Goal: Feedback & Contribution: Submit feedback/report problem

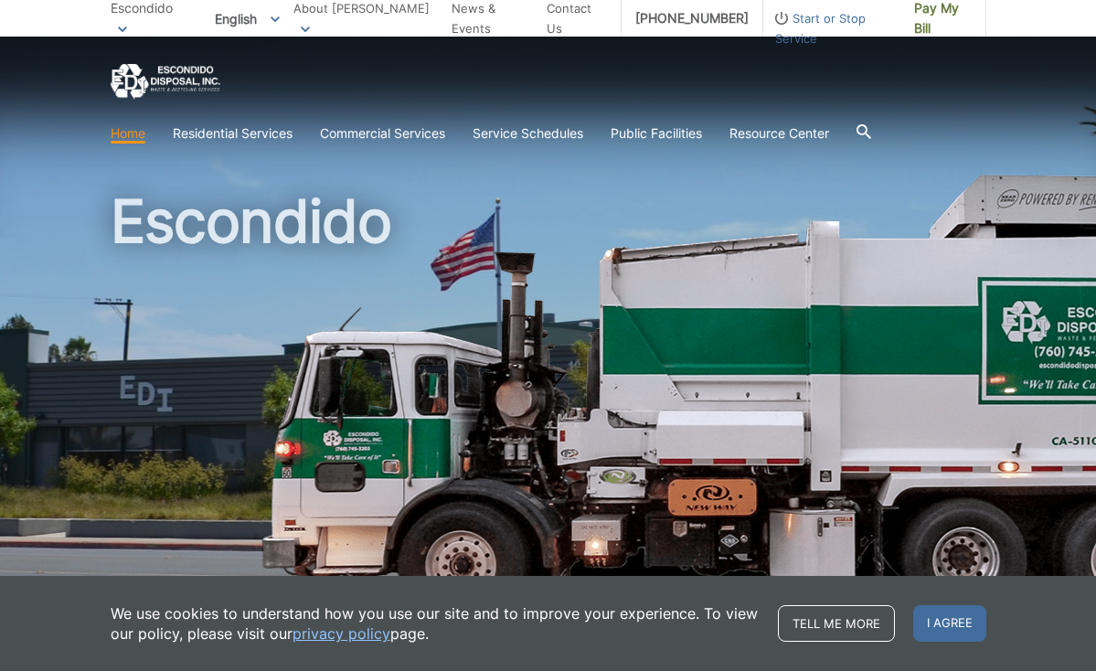
click at [125, 141] on link "Home" at bounding box center [128, 133] width 35 height 20
click at [935, 616] on span "I agree" at bounding box center [949, 623] width 73 height 37
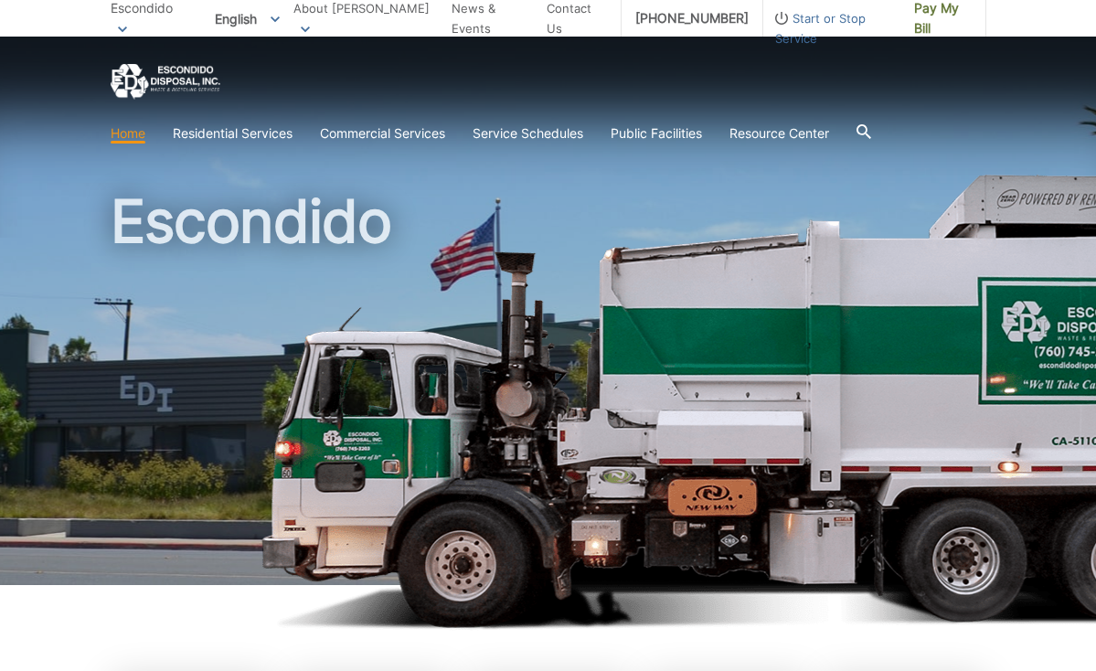
click at [122, 135] on link "Home" at bounding box center [128, 133] width 35 height 20
click at [928, 21] on span "Pay My Bill" at bounding box center [943, 18] width 58 height 40
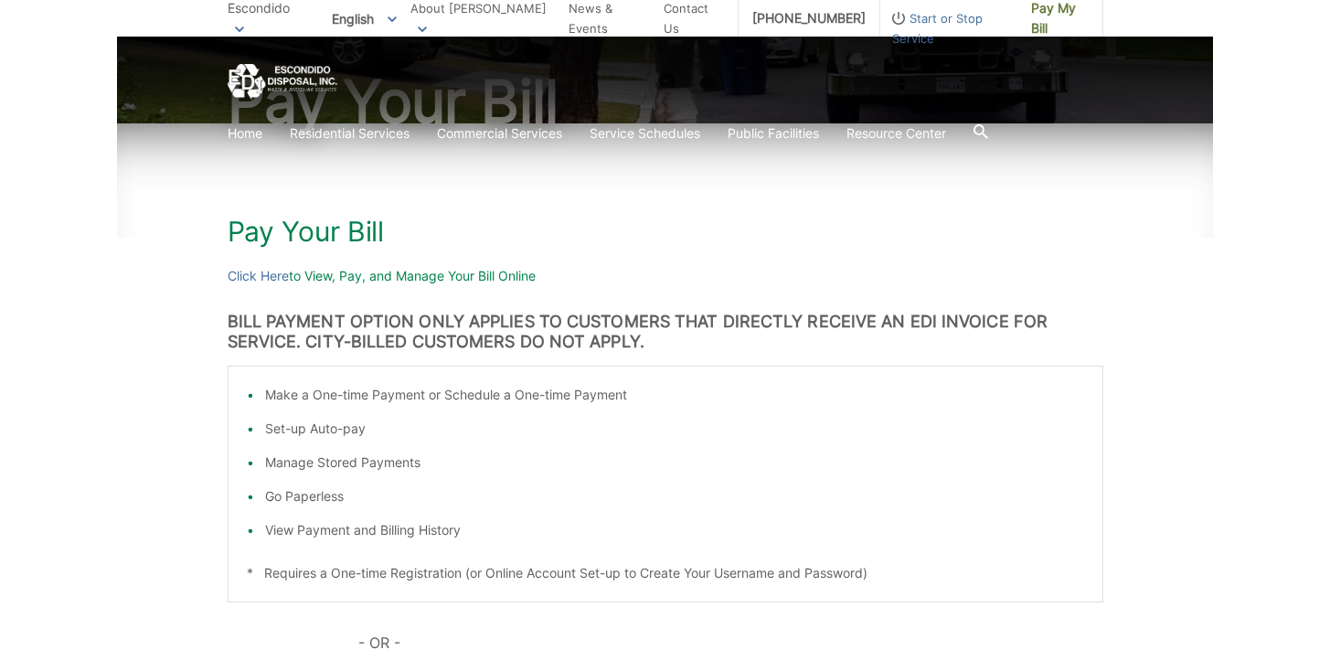
scroll to position [186, 0]
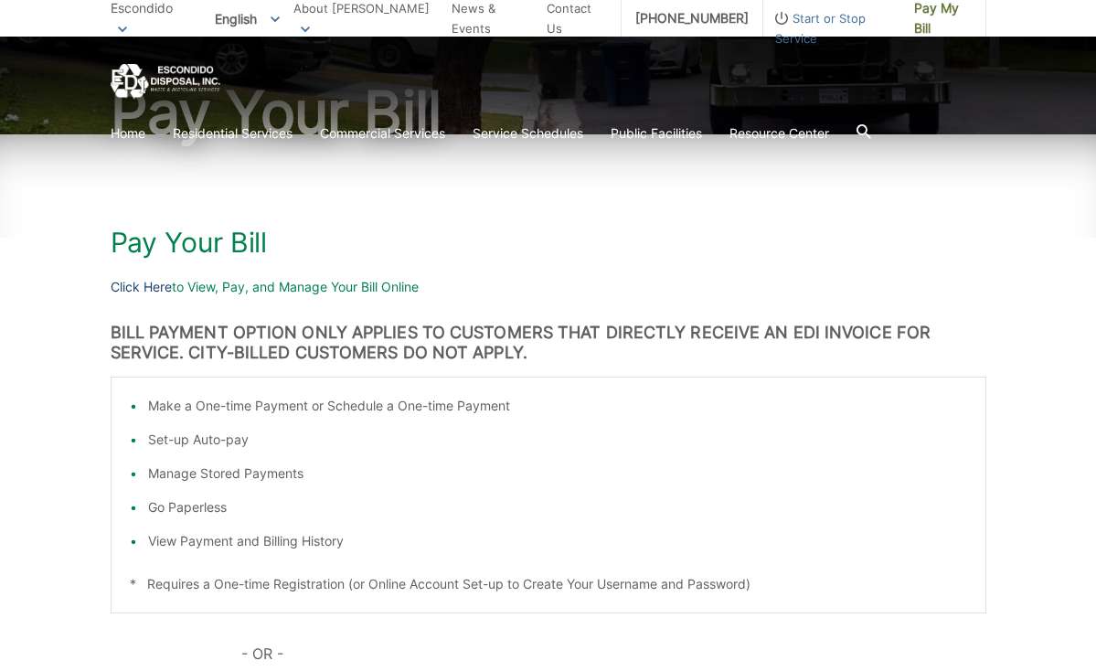
click at [152, 286] on link "Click Here" at bounding box center [141, 287] width 61 height 20
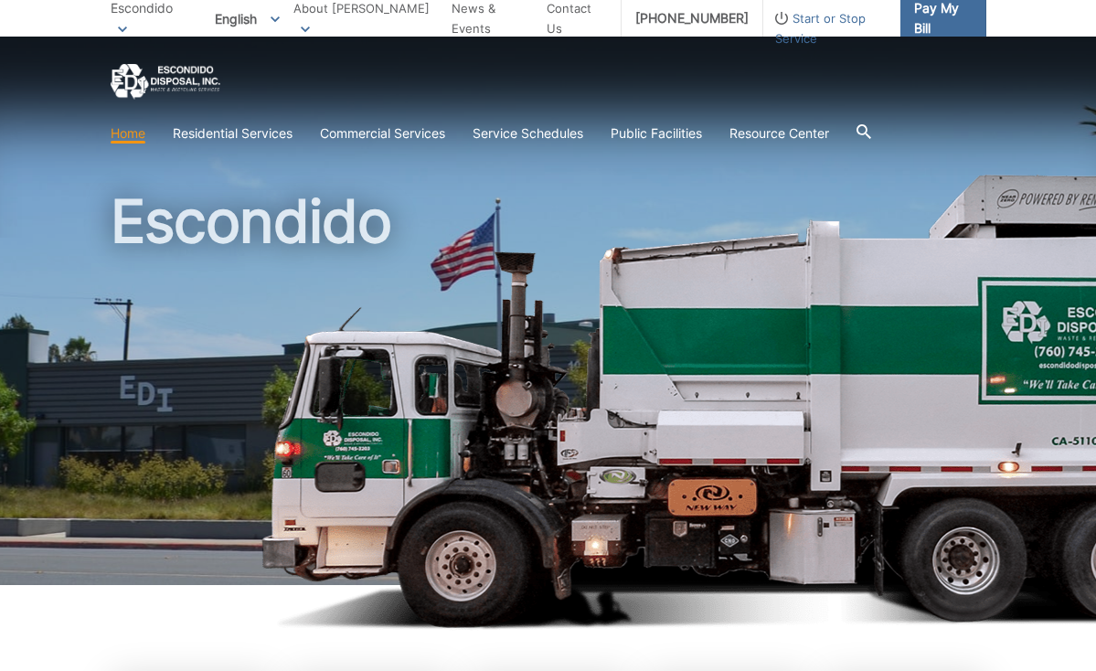
click at [922, 18] on span "Pay My Bill" at bounding box center [943, 18] width 58 height 40
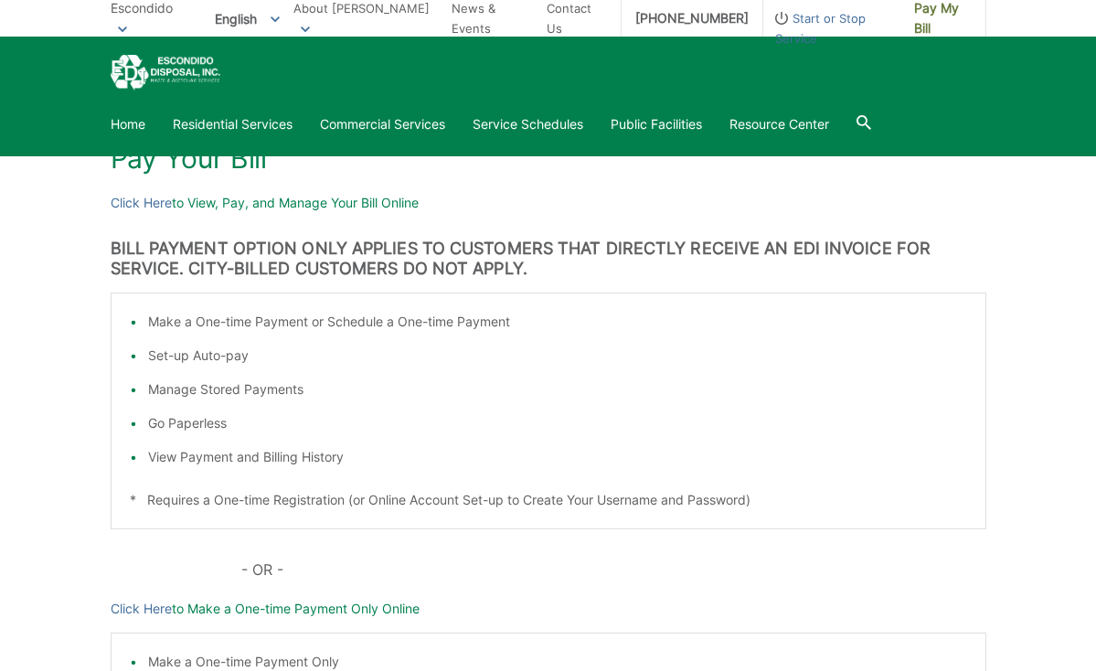
scroll to position [250, 0]
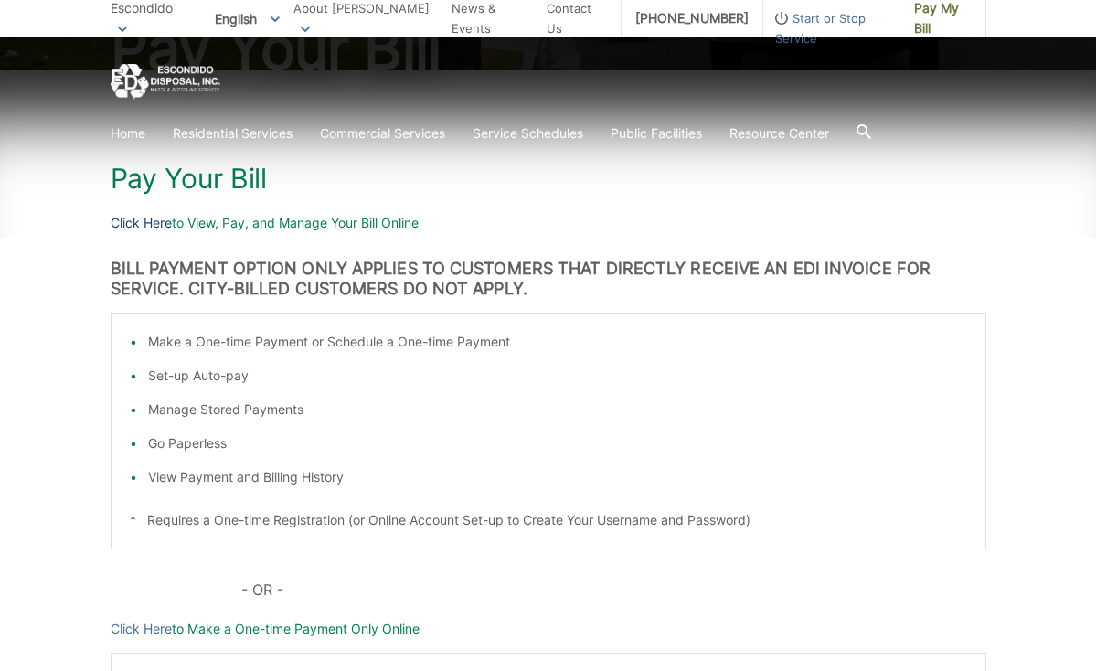
click at [130, 219] on link "Click Here" at bounding box center [141, 223] width 61 height 20
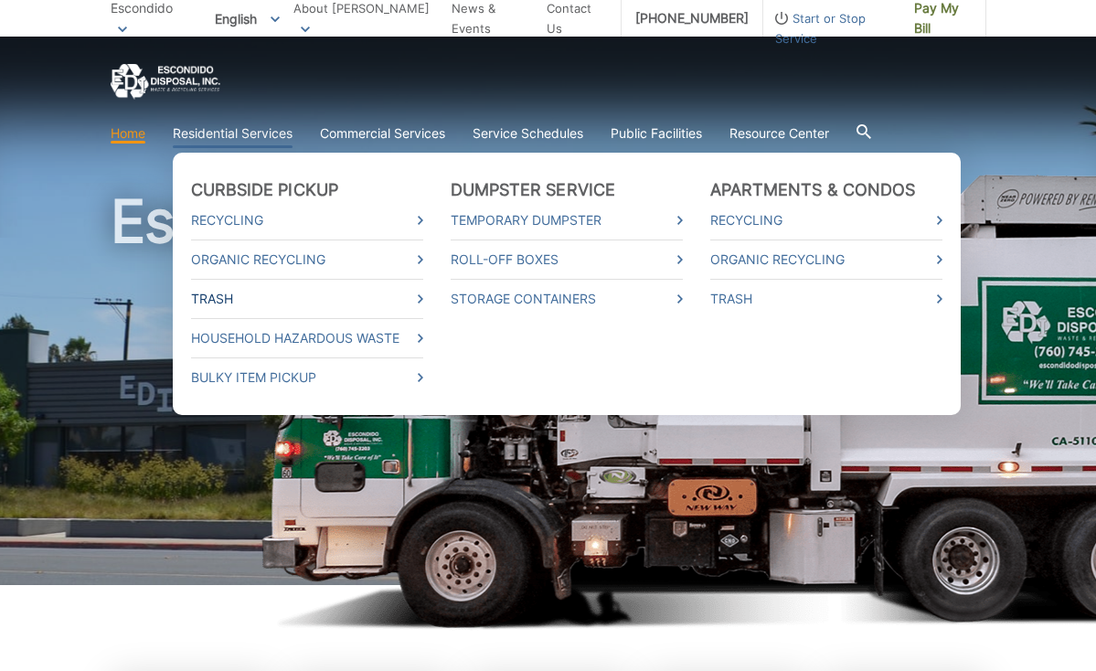
click at [222, 297] on link "Trash" at bounding box center [307, 299] width 232 height 20
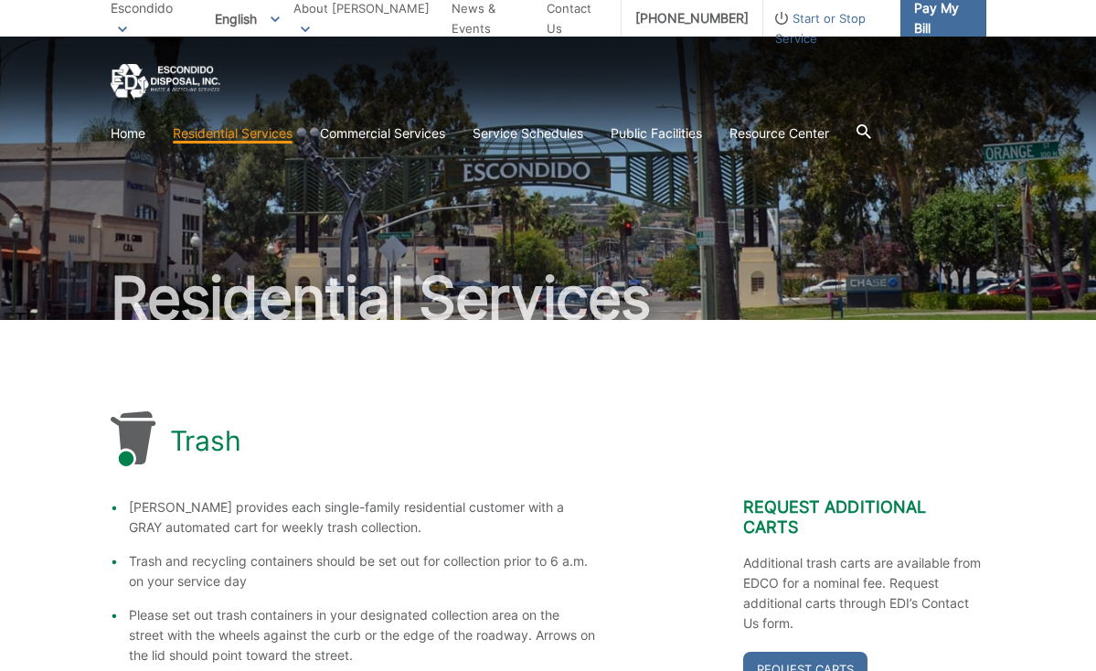
click at [931, 16] on span "Pay My Bill" at bounding box center [943, 18] width 58 height 40
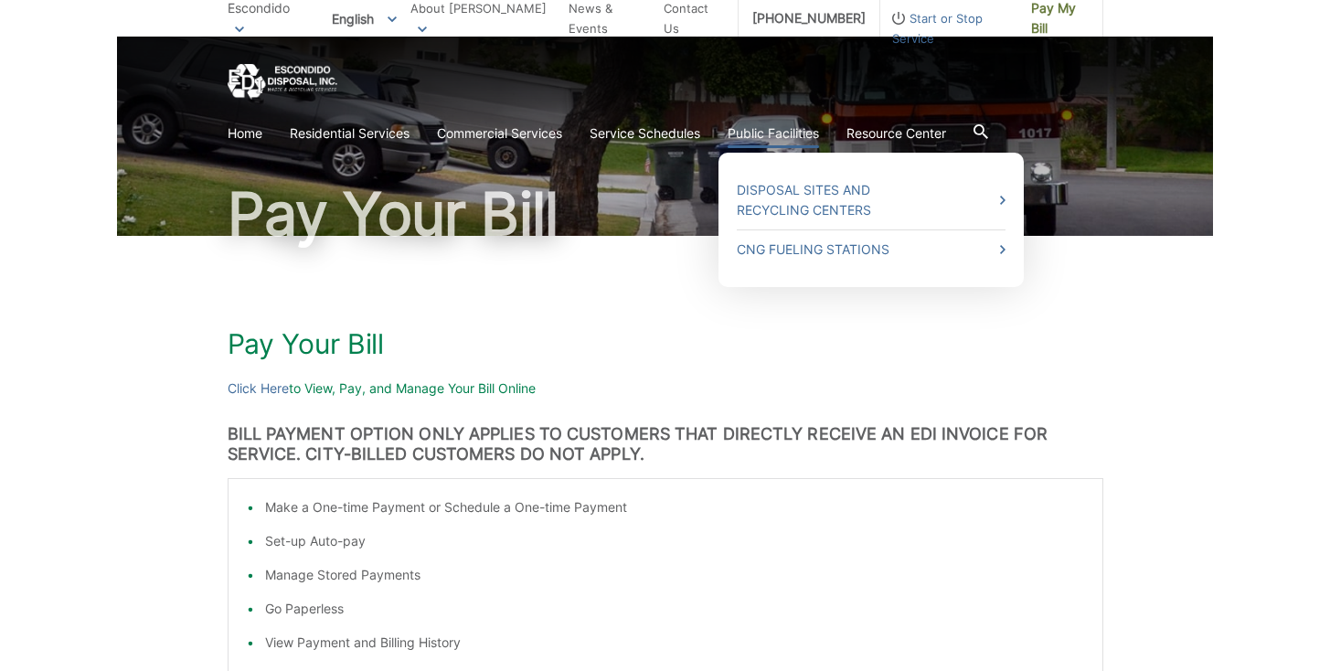
scroll to position [91, 0]
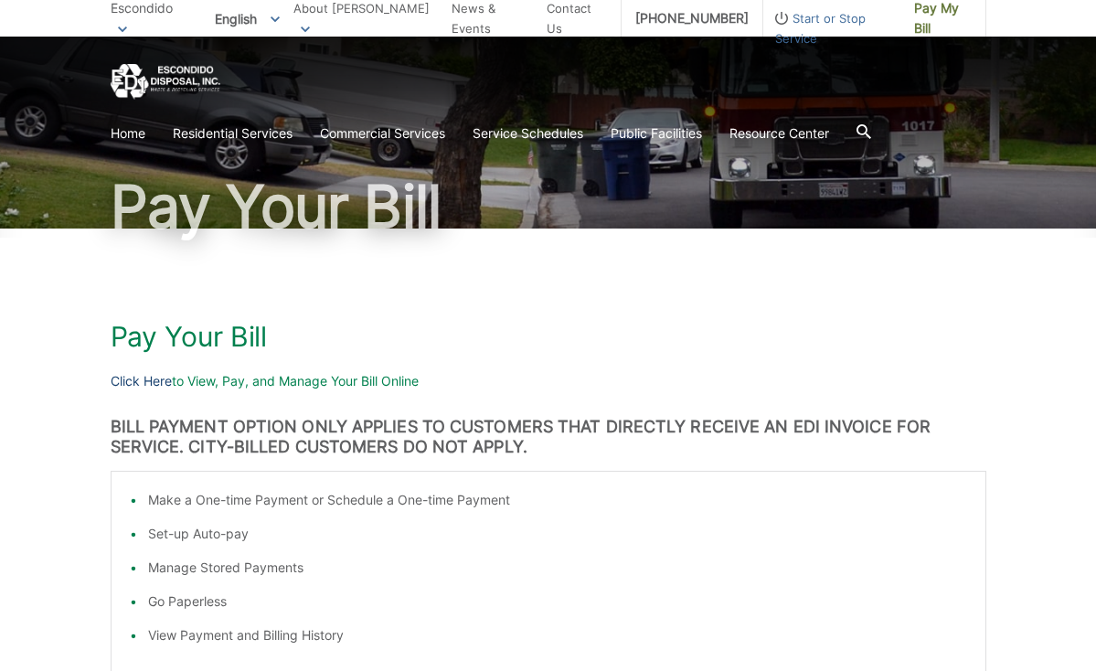
click at [157, 381] on link "Click Here" at bounding box center [141, 381] width 61 height 20
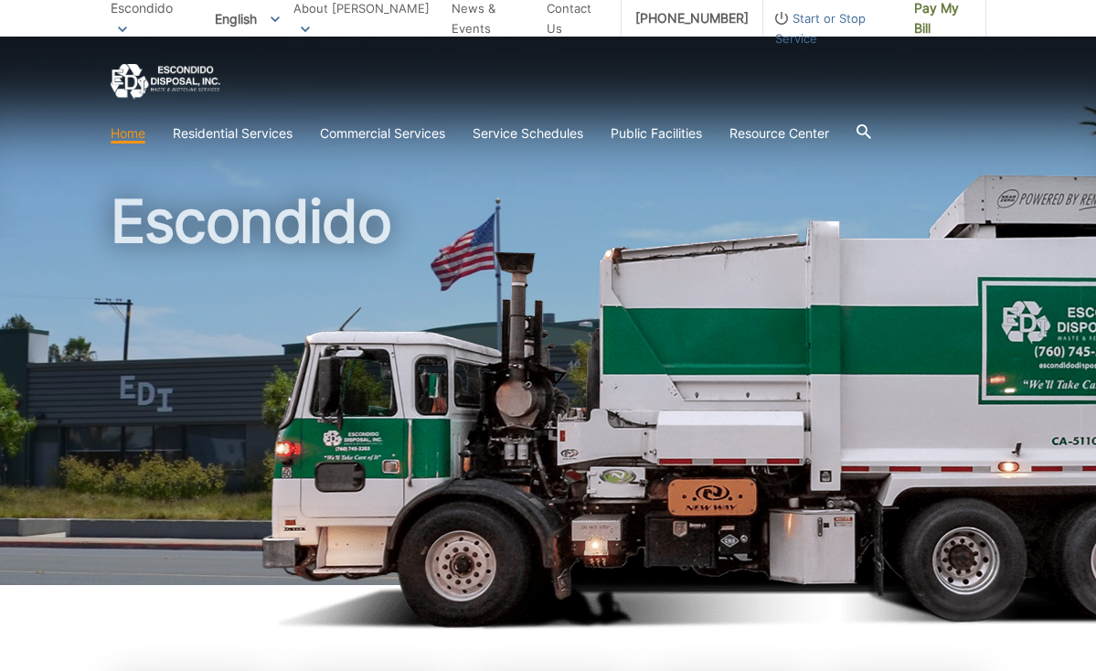
click at [163, 15] on span "Escondido" at bounding box center [142, 8] width 62 height 16
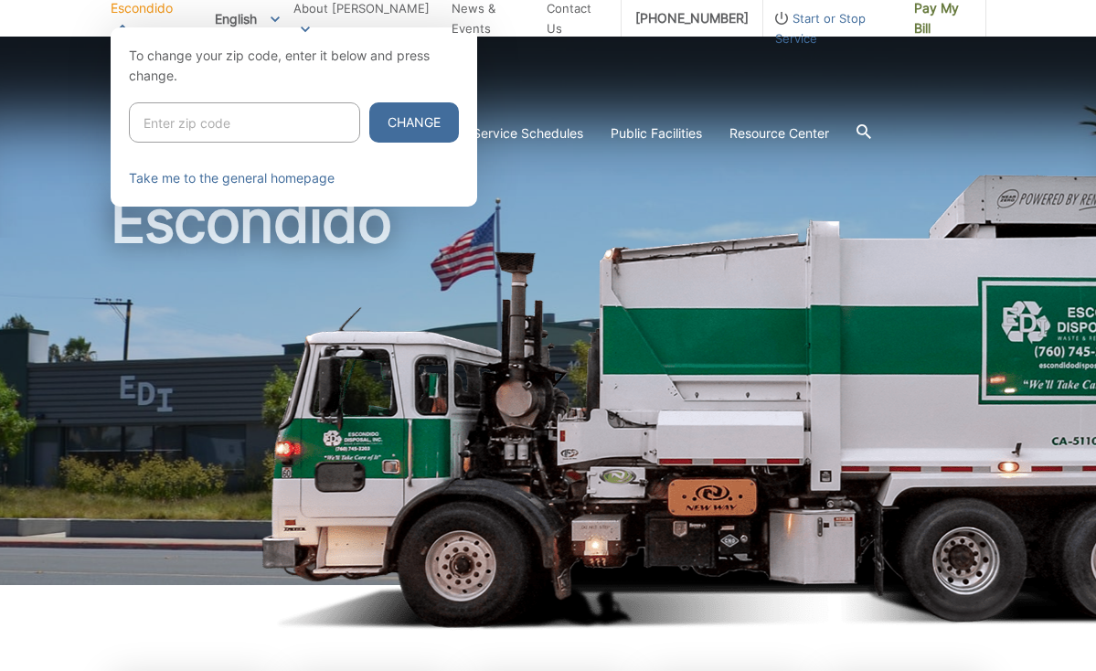
click at [538, 52] on div at bounding box center [548, 362] width 1096 height 671
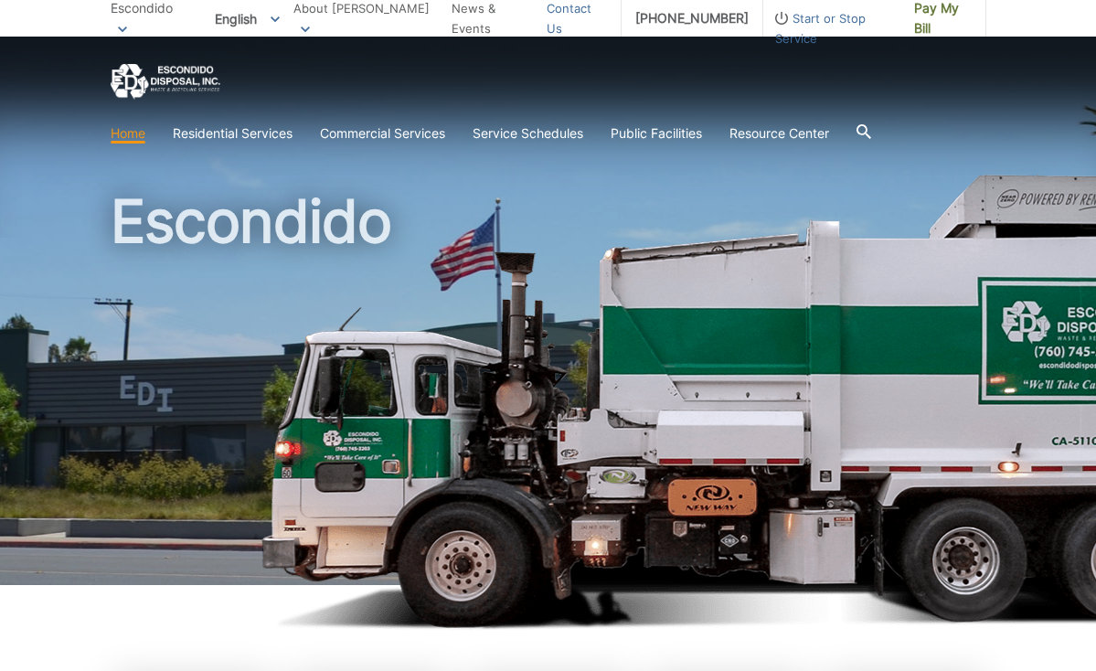
click at [550, 17] on link "Contact Us" at bounding box center [577, 18] width 60 height 40
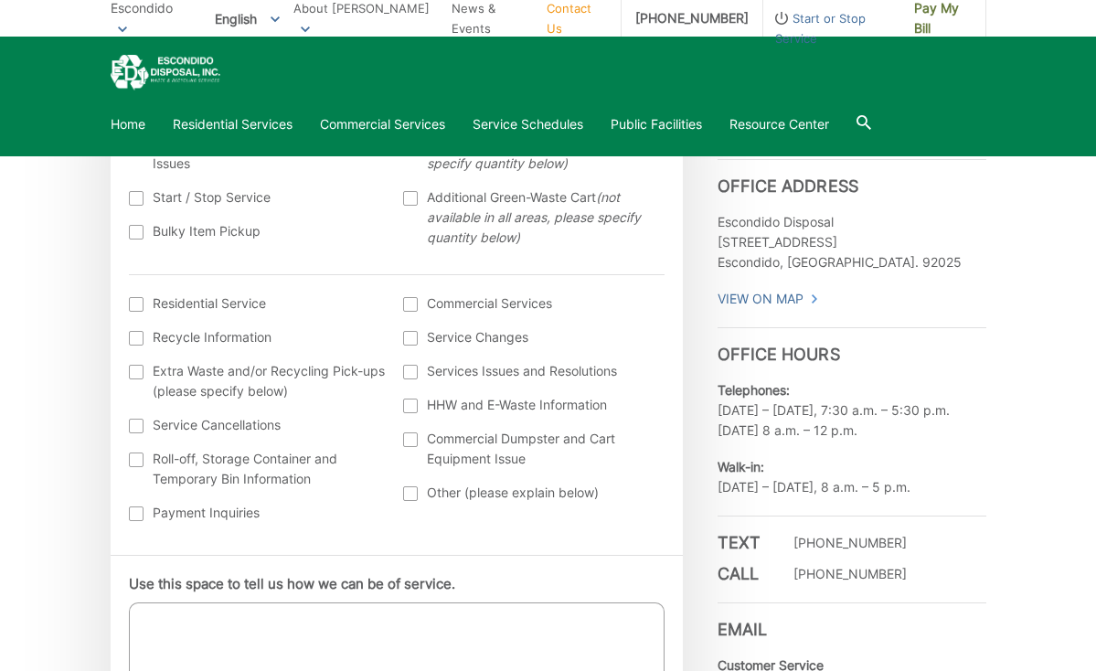
scroll to position [547, 0]
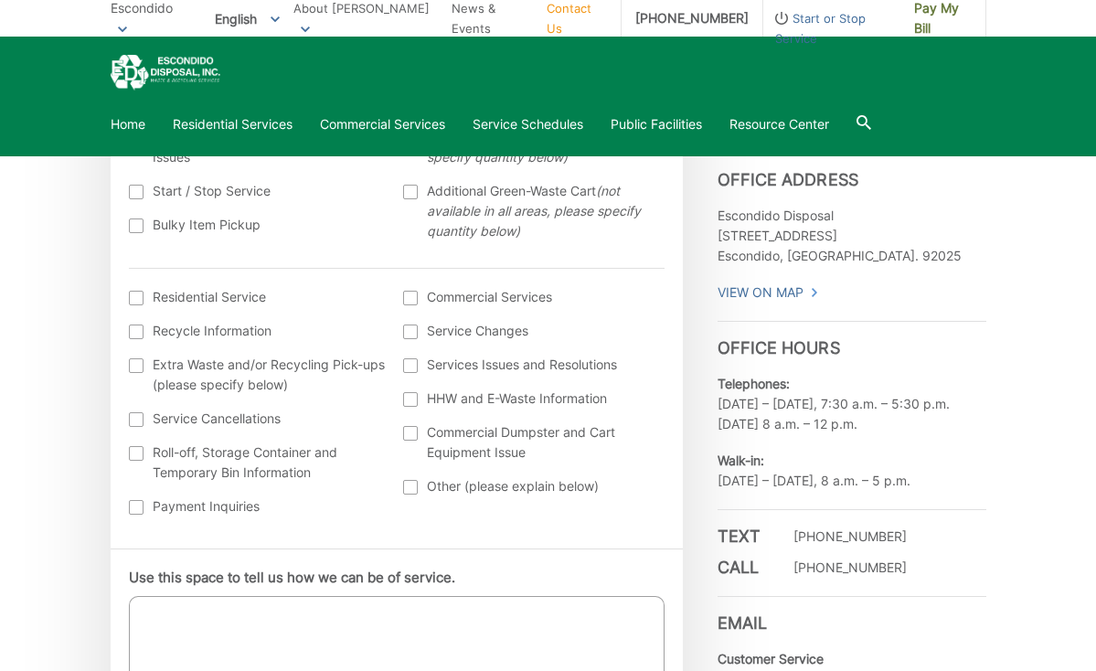
click at [136, 508] on div at bounding box center [136, 507] width 15 height 15
click at [0, 0] on input "Payment Inquiries" at bounding box center [0, 0] width 0 height 0
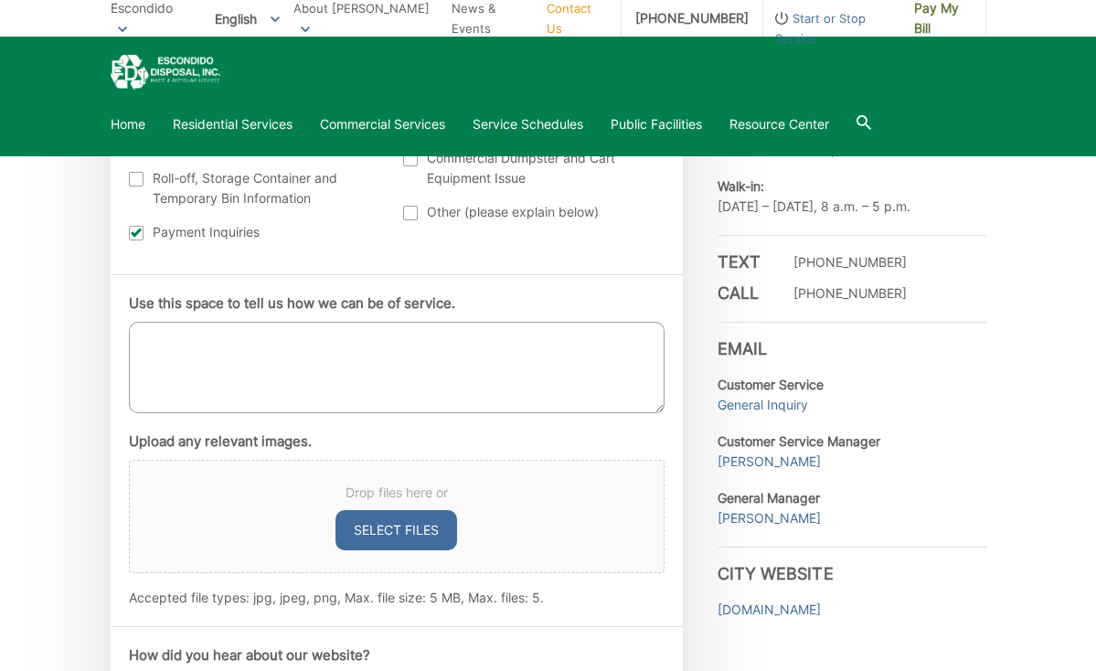
scroll to position [821, 0]
click at [173, 338] on textarea "Use this space to tell us how we can be of service." at bounding box center [397, 367] width 536 height 91
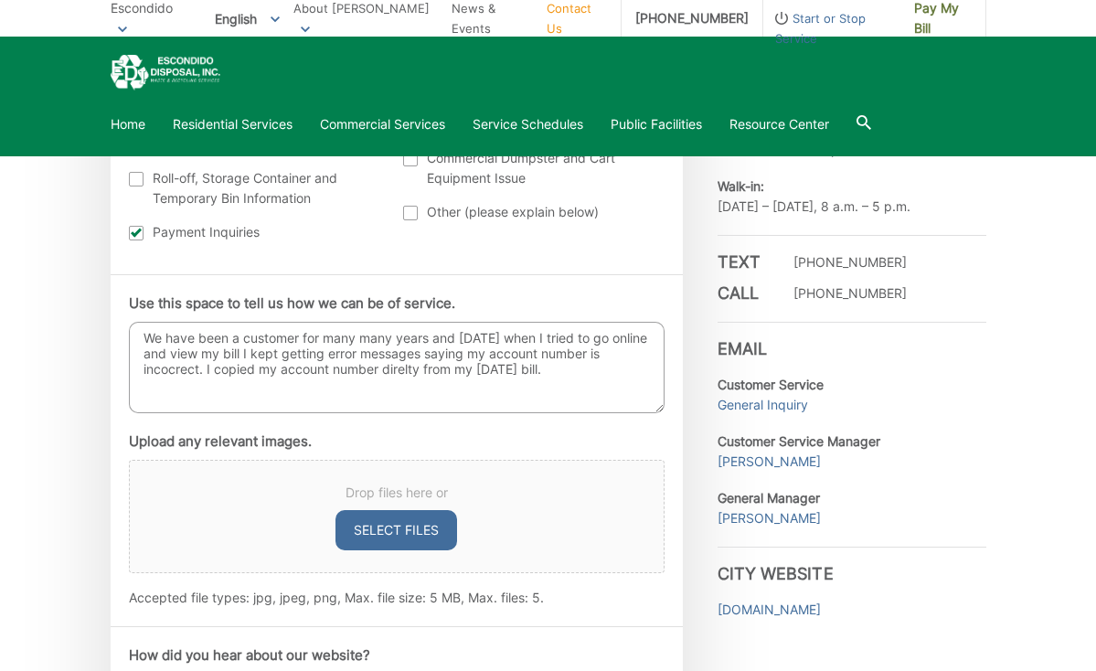
click at [175, 369] on textarea "We have been a customer for many many years and today when I tried to go online…" at bounding box center [397, 367] width 536 height 91
click at [401, 371] on textarea "We have been a customer for many many years and today when I tried to go online…" at bounding box center [397, 367] width 536 height 91
click at [412, 368] on textarea "We have been a customer for many many years and today when I tried to go online…" at bounding box center [397, 367] width 536 height 91
click at [413, 372] on textarea "We have been a customer for many many years and today when I tried to go online…" at bounding box center [397, 367] width 536 height 91
click at [607, 369] on textarea "We have been a customer for many many years and today when I tried to go online…" at bounding box center [397, 367] width 536 height 91
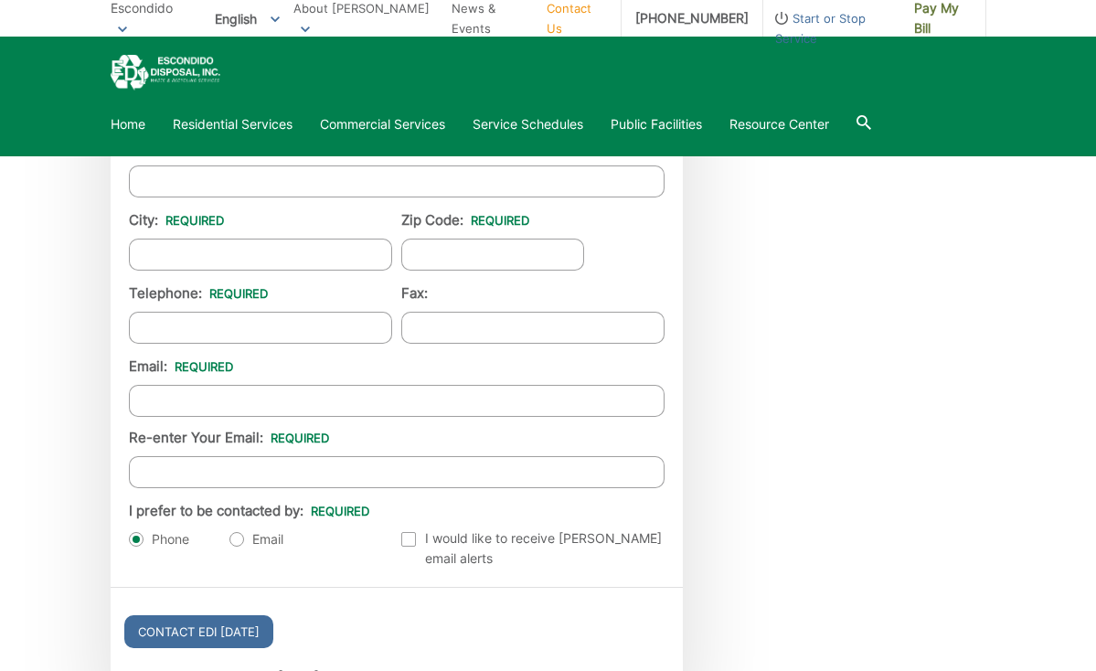
scroll to position [1722, 0]
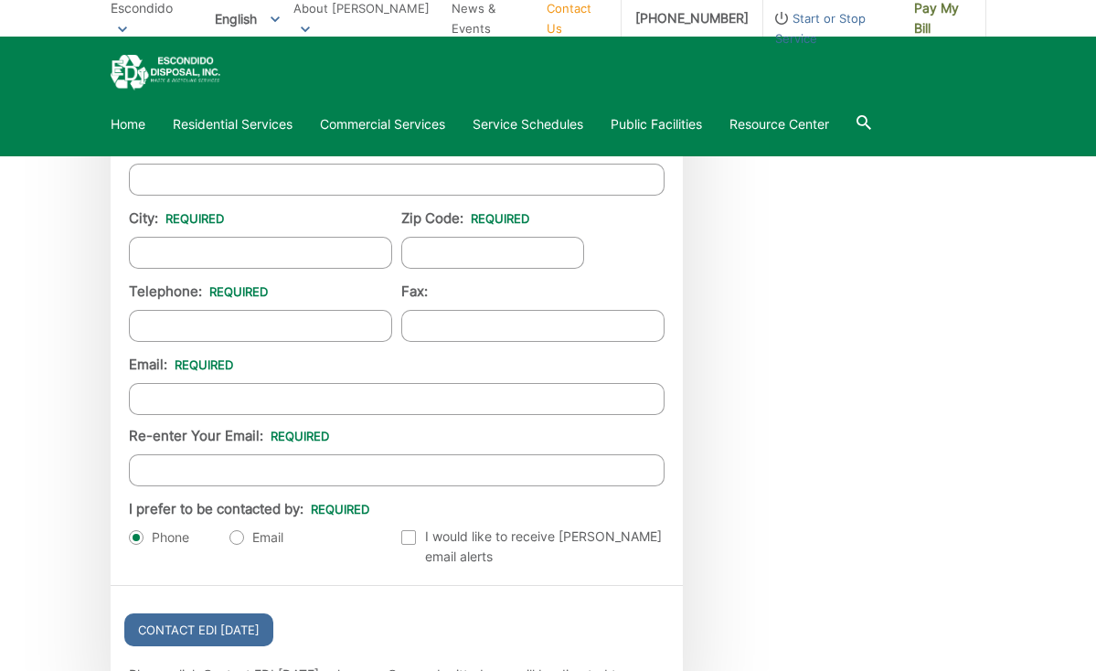
type textarea "We have been a customer for many many years and today when I tried to go online…"
click at [238, 538] on label "Email" at bounding box center [256, 537] width 54 height 18
radio input "true"
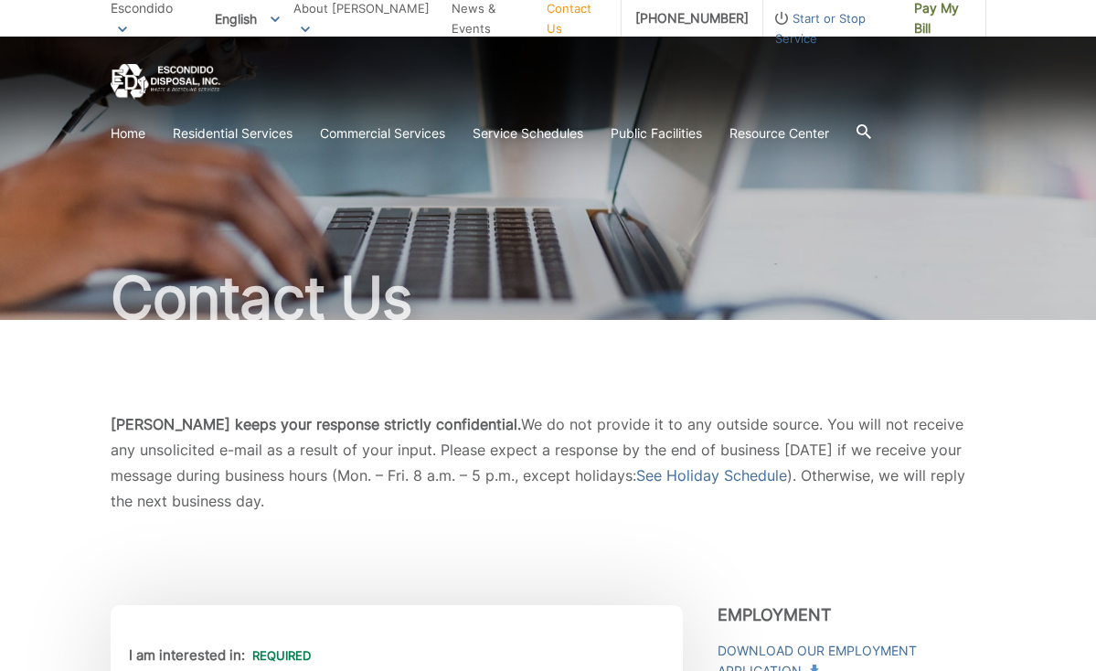
scroll to position [0, 0]
click at [930, 16] on span "Pay My Bill" at bounding box center [943, 18] width 58 height 40
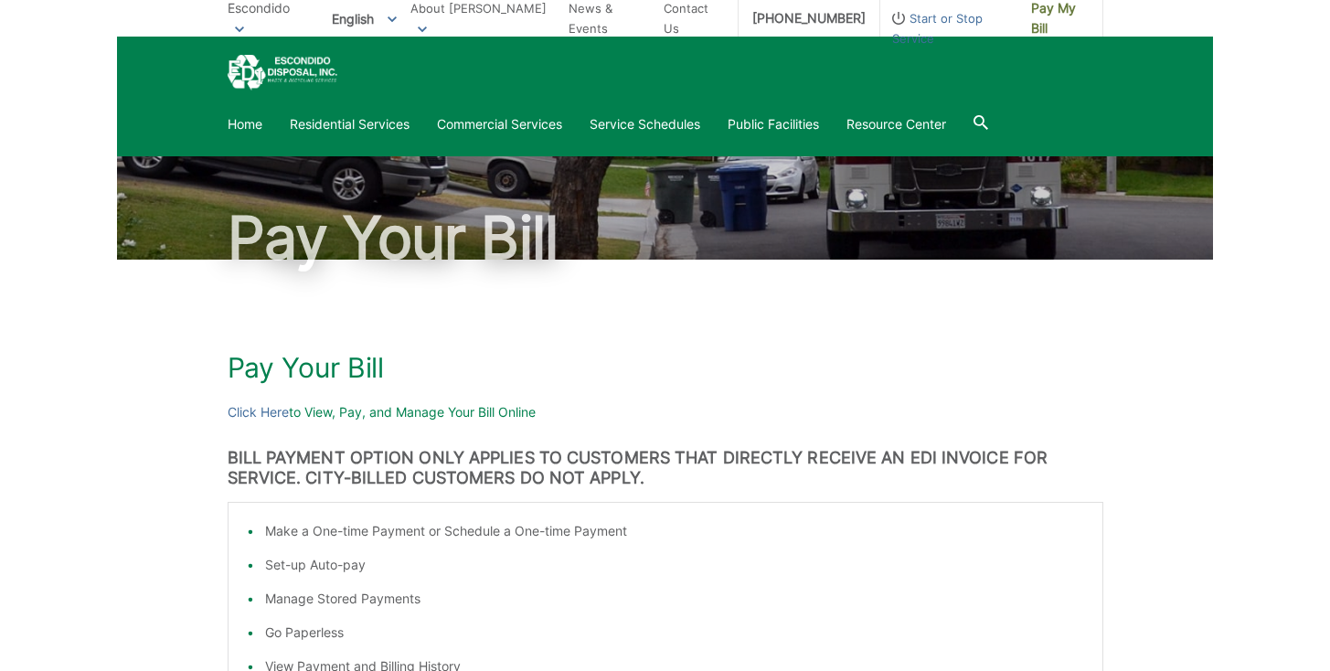
scroll to position [59, 0]
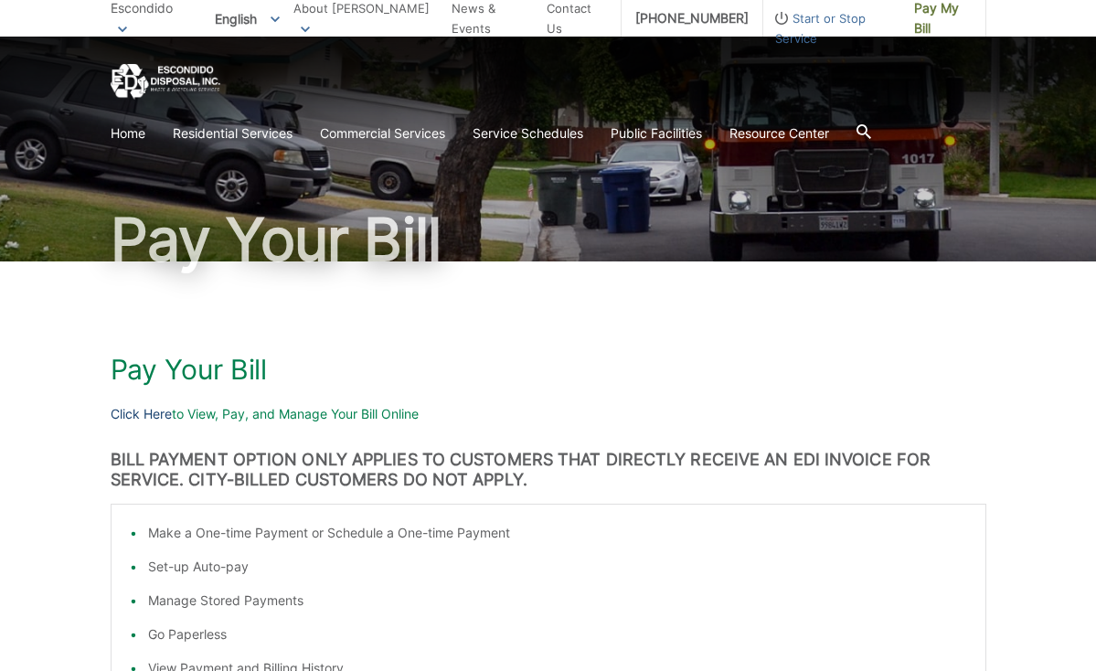
click at [133, 411] on link "Click Here" at bounding box center [141, 414] width 61 height 20
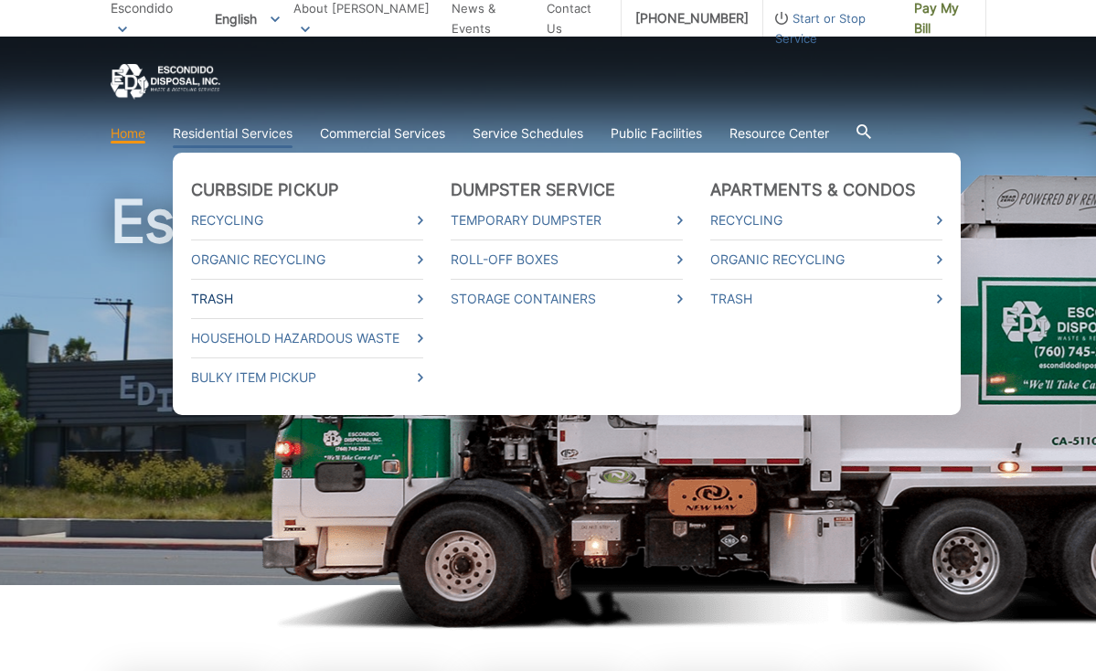
click at [214, 293] on link "Trash" at bounding box center [307, 299] width 232 height 20
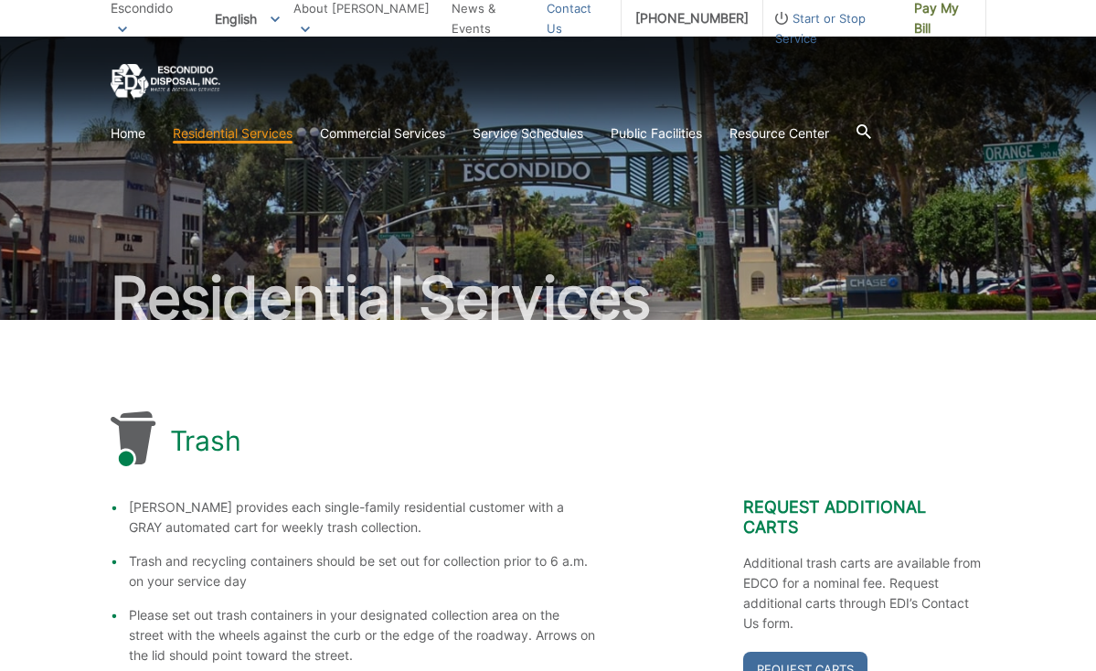
click at [569, 17] on link "Contact Us" at bounding box center [577, 18] width 60 height 40
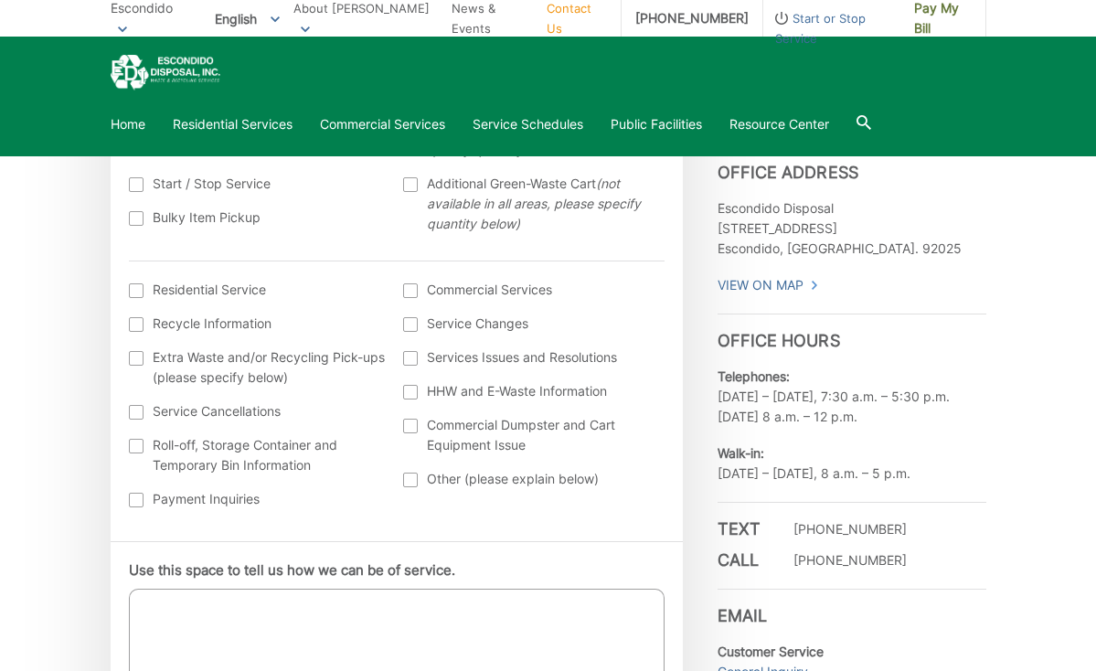
scroll to position [542, 0]
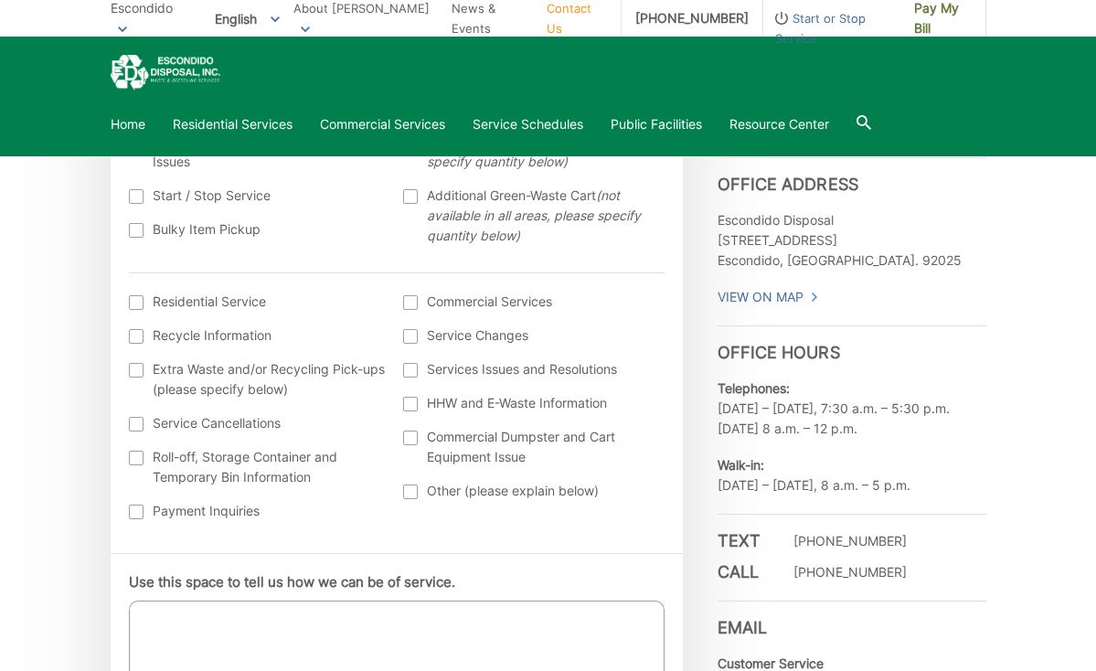
click at [133, 511] on div at bounding box center [136, 512] width 15 height 15
click at [0, 0] on input "Payment Inquiries" at bounding box center [0, 0] width 0 height 0
click at [409, 487] on div at bounding box center [410, 492] width 15 height 15
click at [0, 0] on input "Other (please explain below)" at bounding box center [0, 0] width 0 height 0
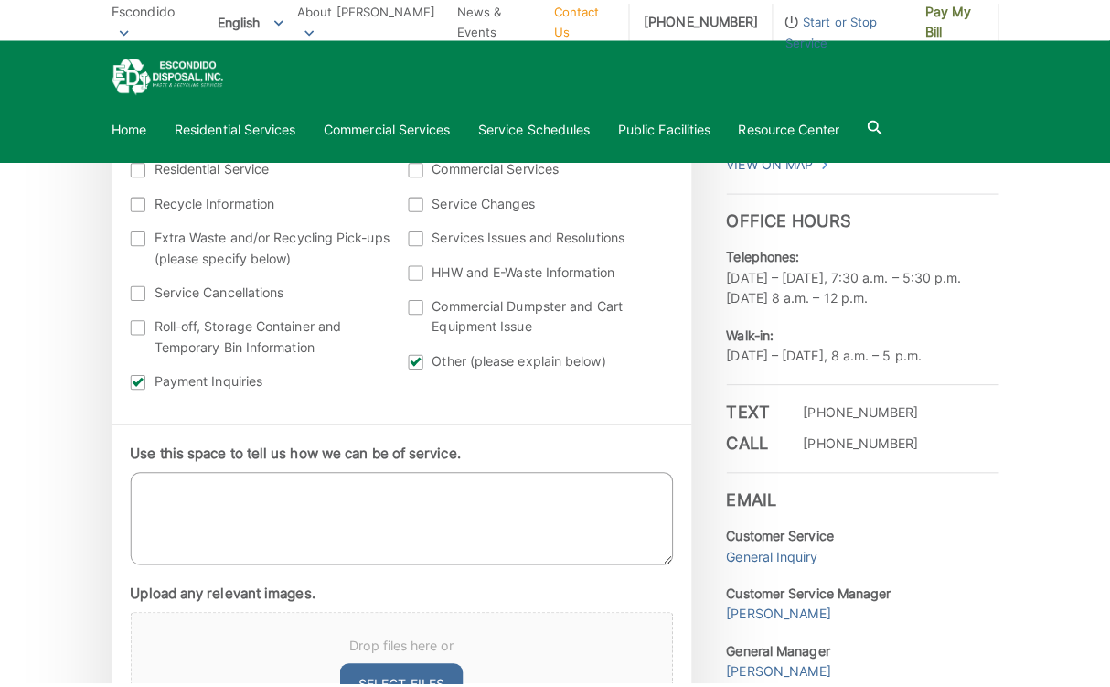
scroll to position [682, 0]
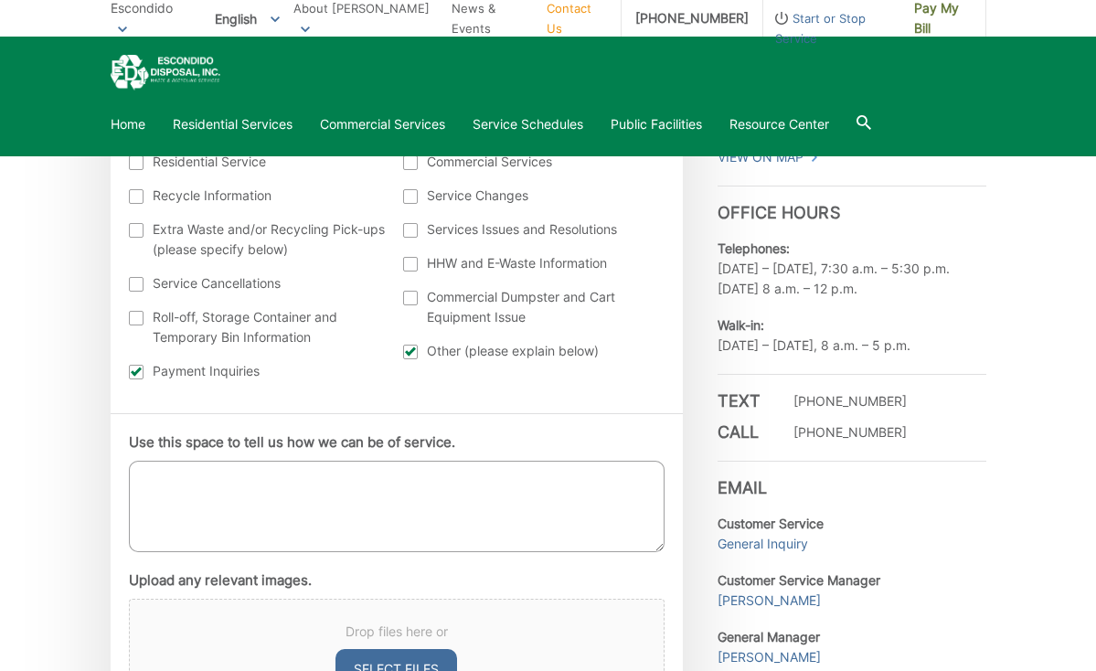
click at [155, 467] on textarea "Use this space to tell us how we can be of service." at bounding box center [397, 506] width 536 height 91
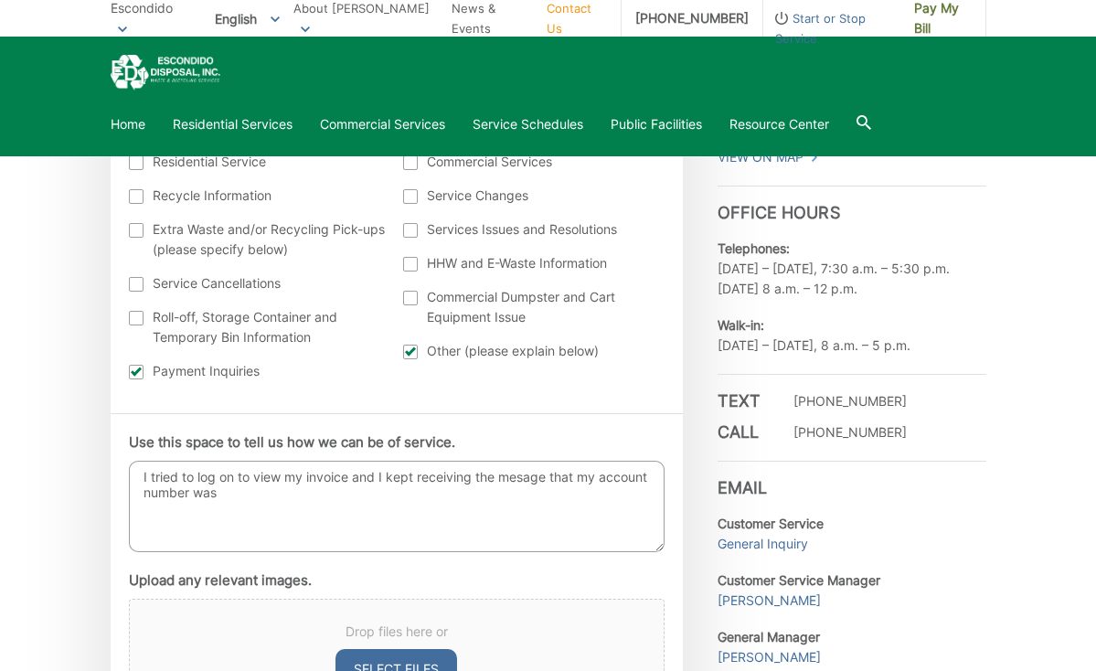
click at [522, 479] on textarea "I tried to log on to view my invoice and I kept receiving the mesage that my ac…" at bounding box center [397, 506] width 536 height 91
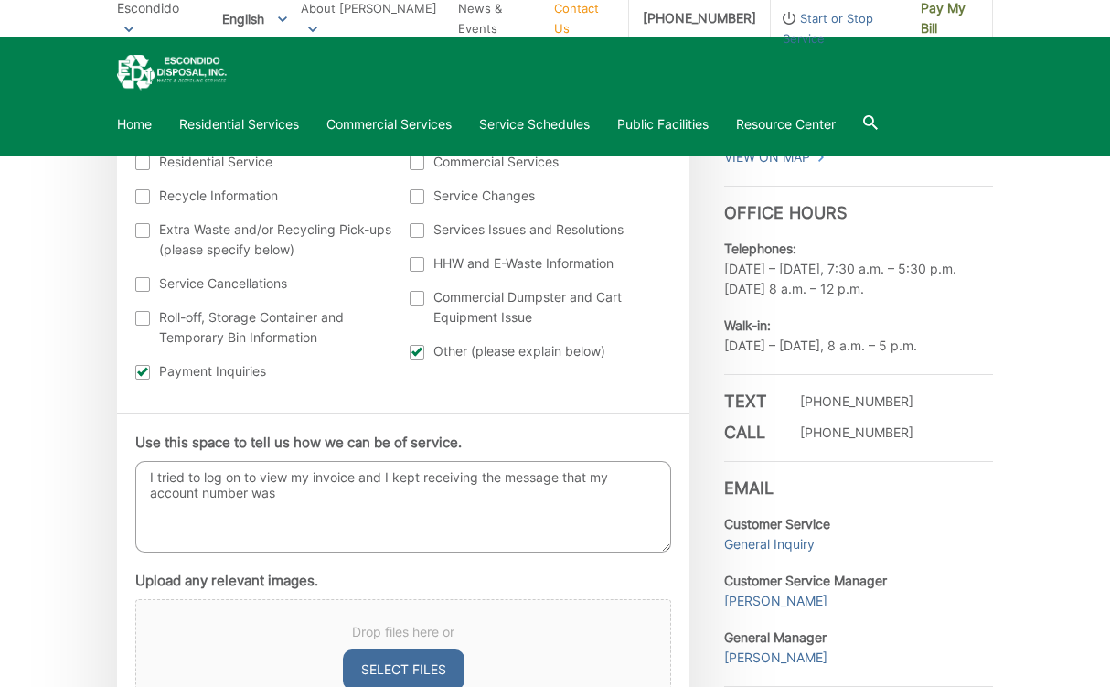
click at [295, 499] on textarea "I tried to log on to view my invoice and I kept receiving the message that my a…" at bounding box center [403, 506] width 536 height 91
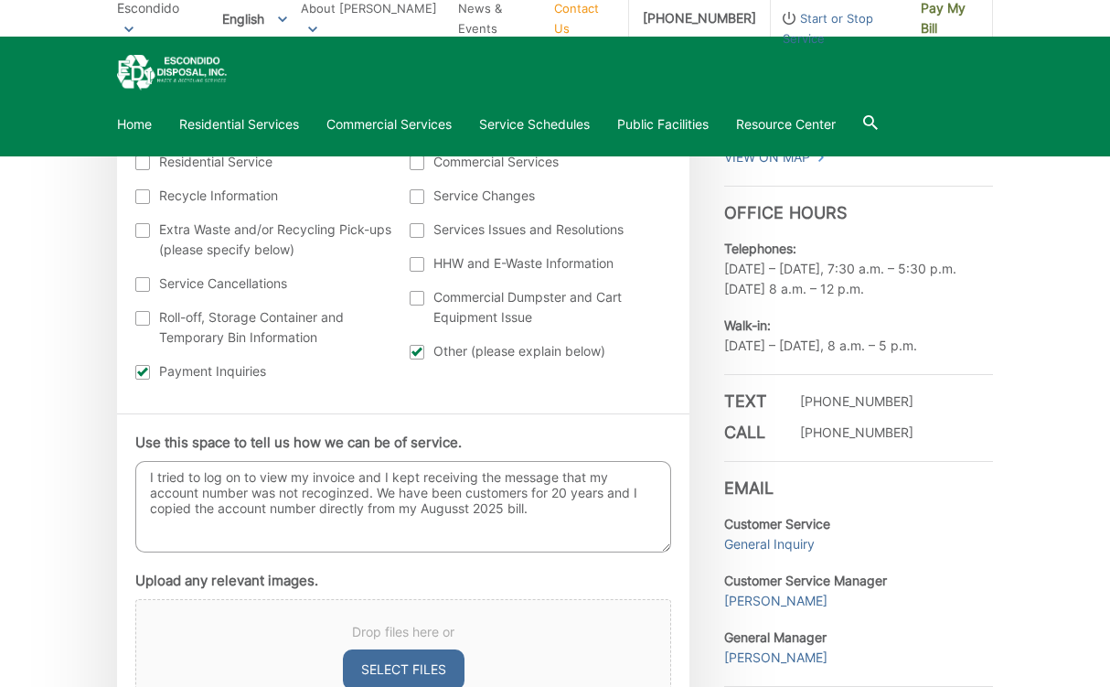
click at [464, 512] on textarea "I tried to log on to view my invoice and I kept receiving the message that my a…" at bounding box center [403, 506] width 536 height 91
click at [337, 495] on textarea "I tried to log on to view my invoice and I kept receiving the message that my a…" at bounding box center [403, 506] width 536 height 91
click at [356, 496] on textarea "I tried to log on to view my invoice and I kept receiving the message that my a…" at bounding box center [403, 506] width 536 height 91
click at [531, 513] on textarea "I tried to log on to view my invoice and I kept receiving the message that my a…" at bounding box center [403, 506] width 536 height 91
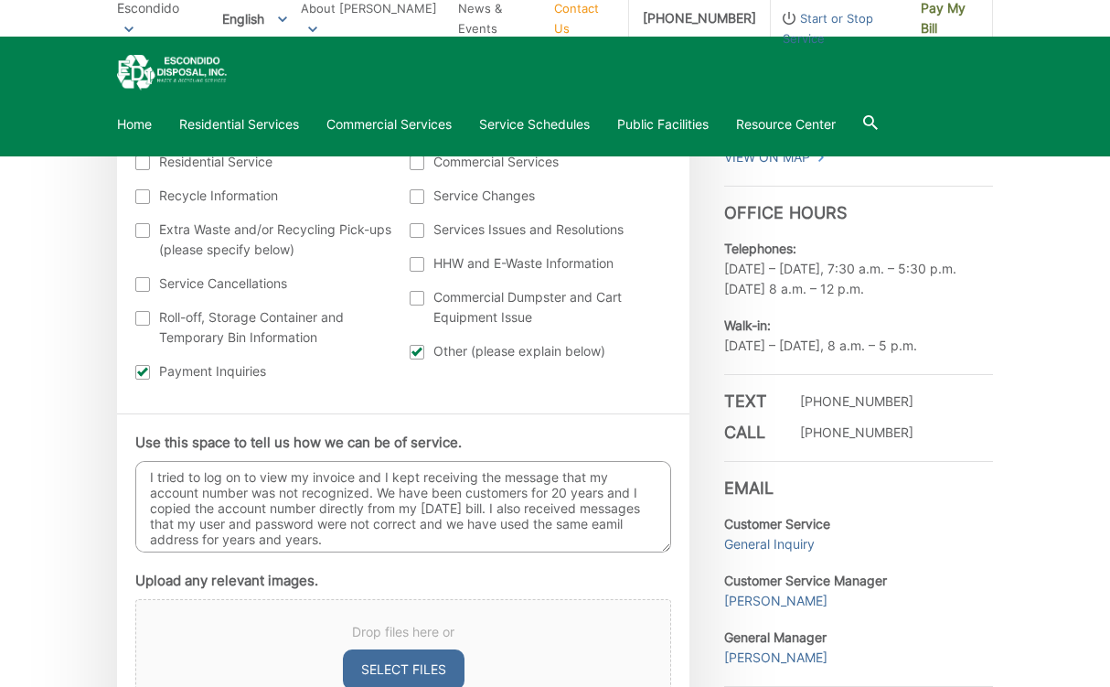
click at [167, 541] on textarea "I tried to log on to view my invoice and I kept receiving the message that my a…" at bounding box center [403, 506] width 536 height 91
click at [379, 540] on textarea "I tried to log on to view my invoice and I kept receiving the message that my a…" at bounding box center [403, 506] width 536 height 91
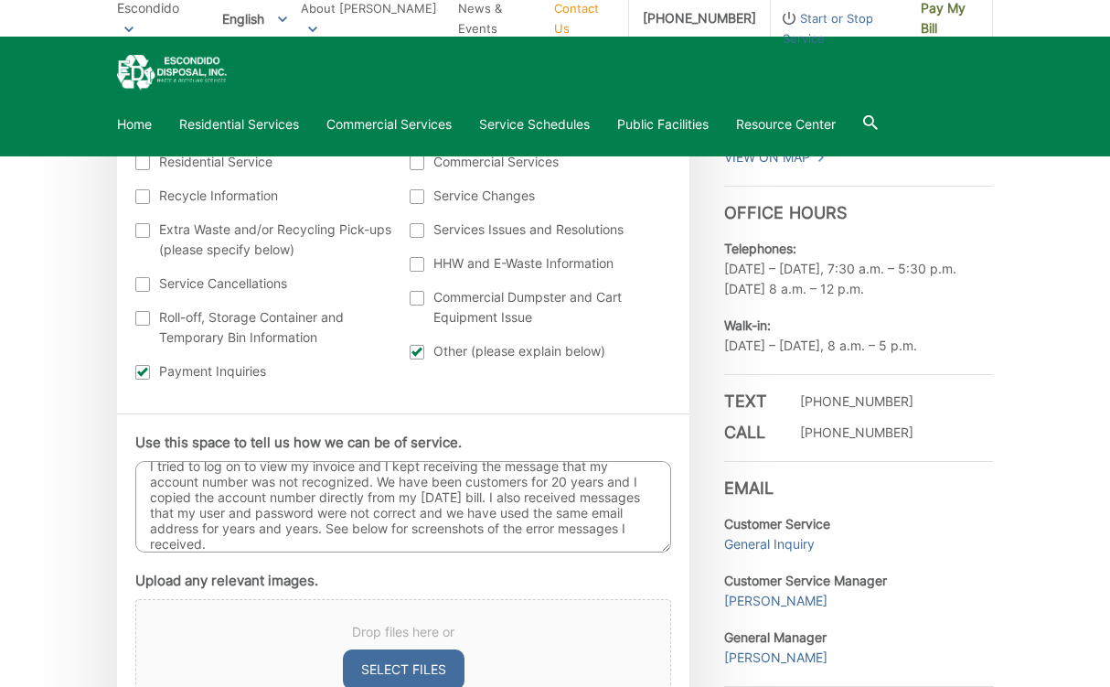
type textarea "I tried to log on to view my invoice and I kept receiving the message that my a…"
click at [468, 605] on div "Drop files here or Select files" at bounding box center [403, 655] width 536 height 113
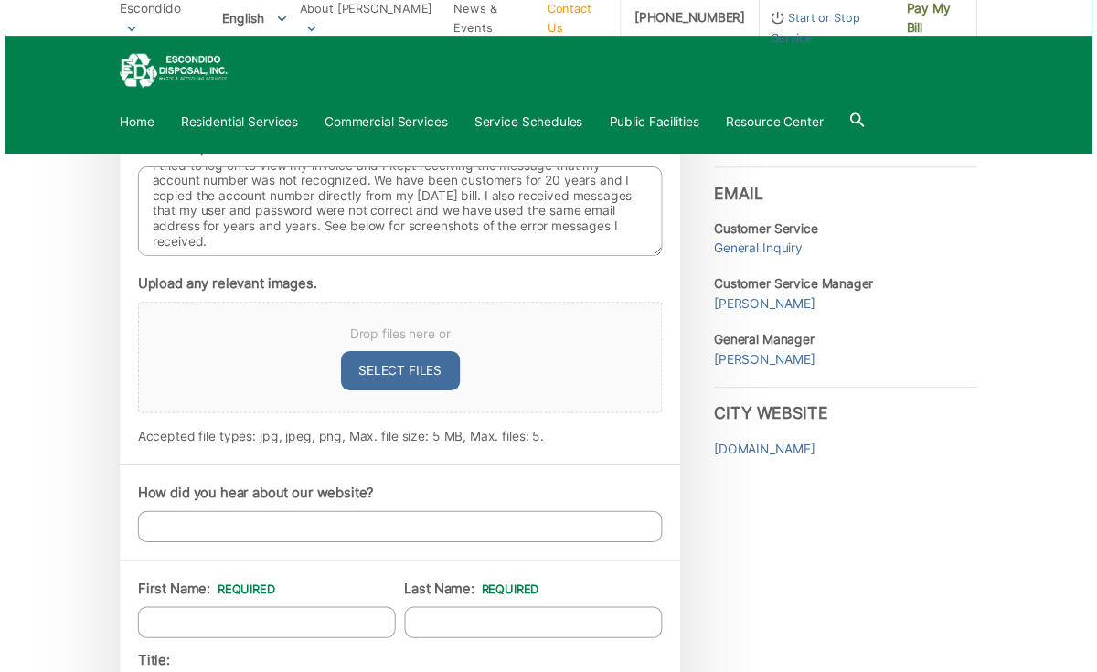
scroll to position [18, 0]
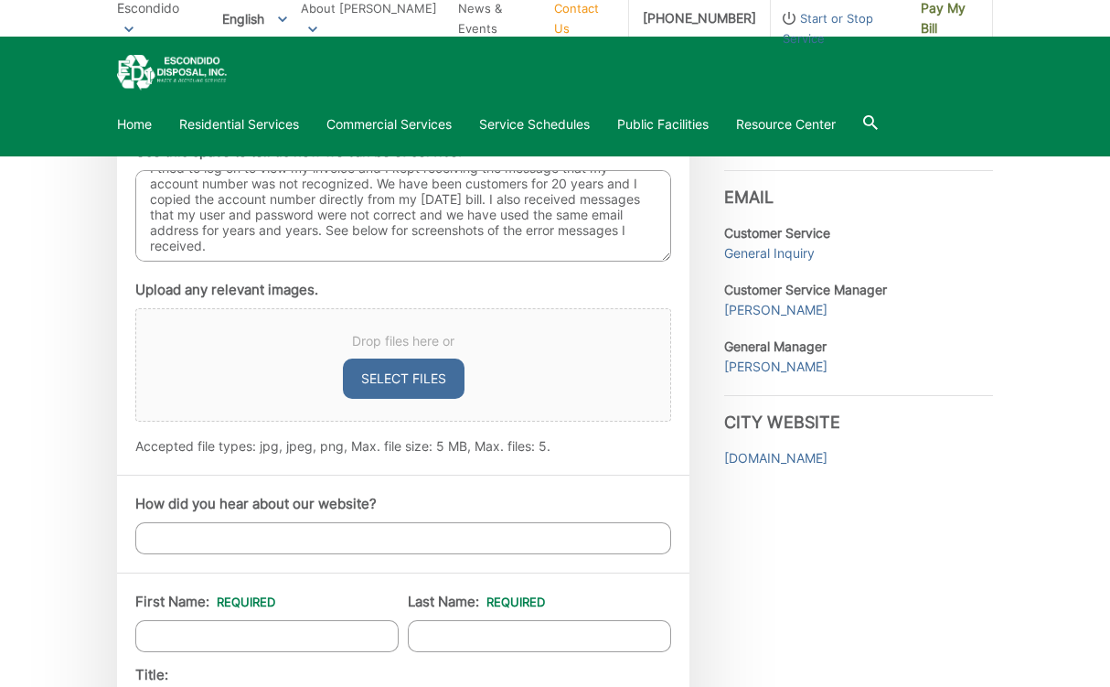
click at [399, 375] on button "Select files" at bounding box center [404, 378] width 122 height 40
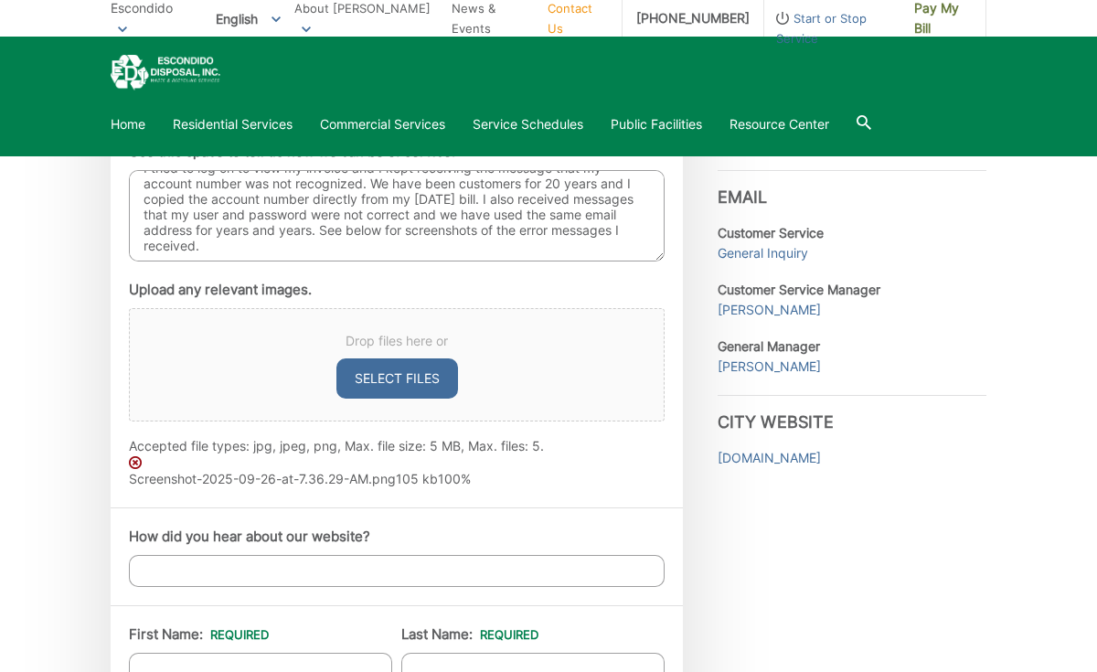
click at [135, 462] on img at bounding box center [135, 462] width 13 height 13
click at [133, 463] on img at bounding box center [135, 462] width 13 height 13
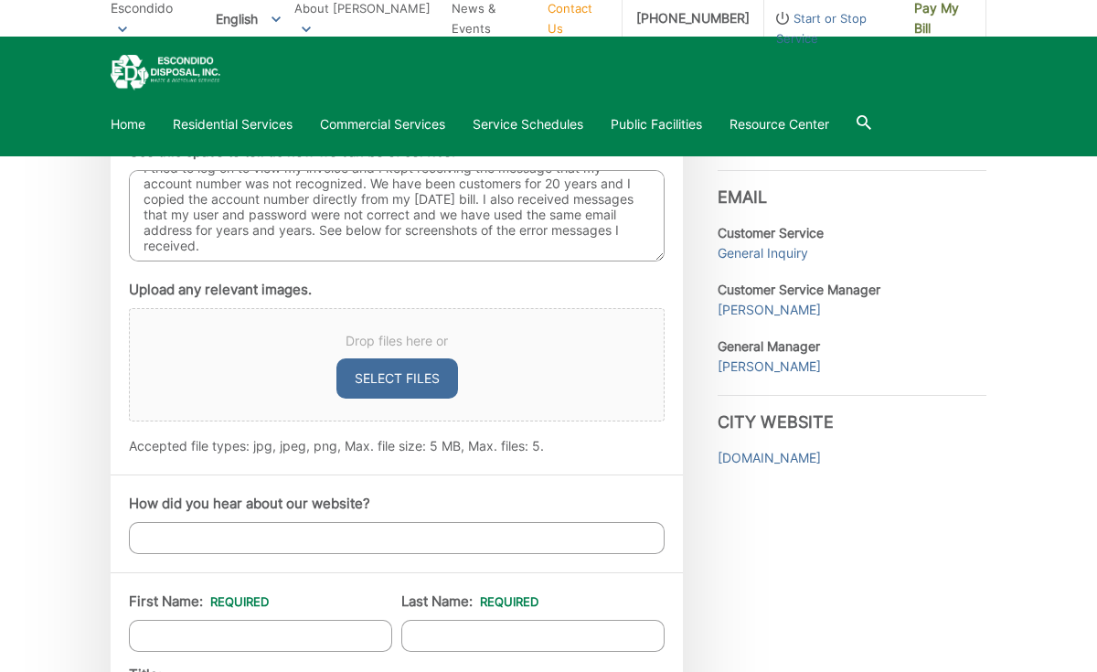
click at [395, 379] on button "Select files" at bounding box center [397, 378] width 122 height 40
type input "C:\fakepath\accountno.png"
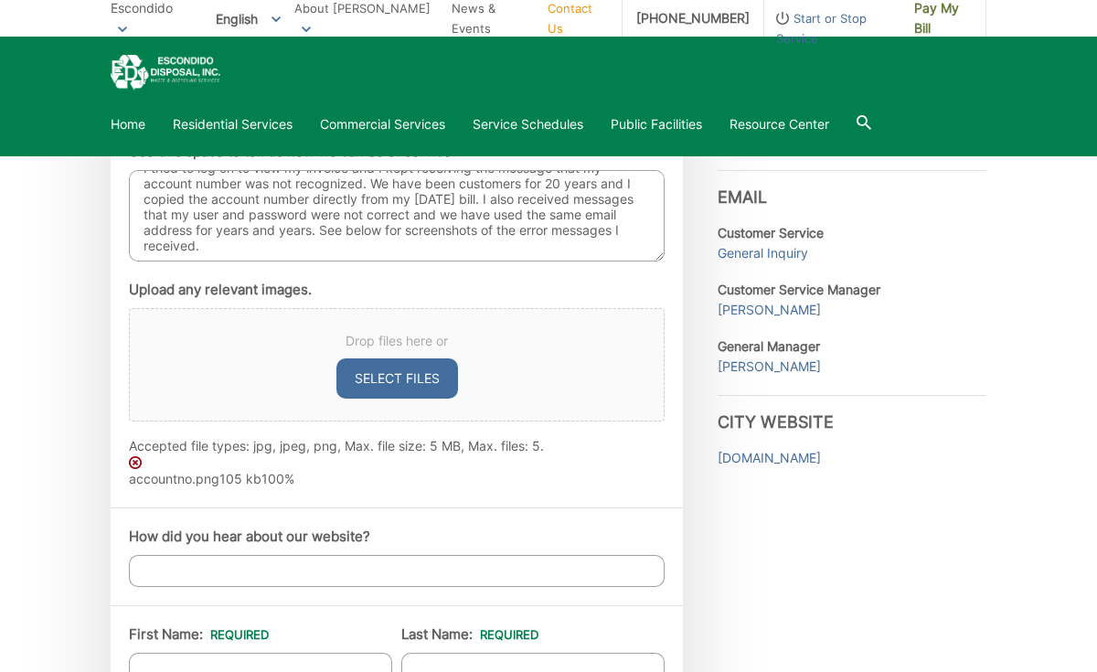
click at [165, 568] on input "How did you hear about our website?" at bounding box center [397, 571] width 536 height 32
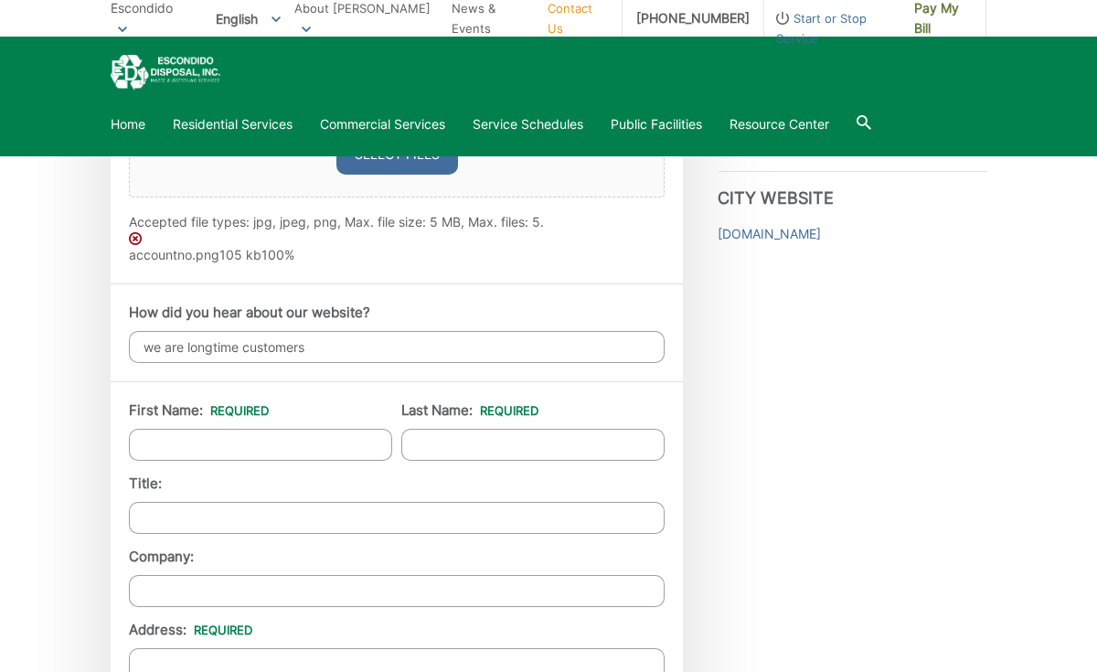
scroll to position [1203, 0]
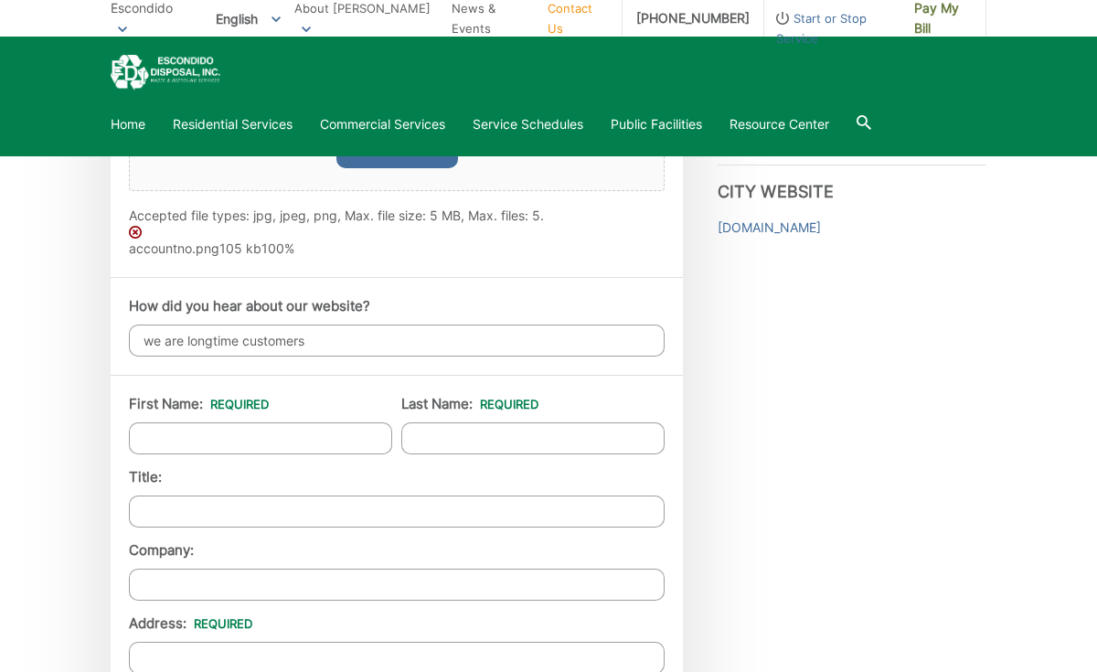
type input "we are longtime customers"
click at [160, 439] on input "First Name: *" at bounding box center [260, 438] width 263 height 32
type input "[PERSON_NAME]"
click at [444, 433] on input "Last Name: *" at bounding box center [532, 438] width 263 height 32
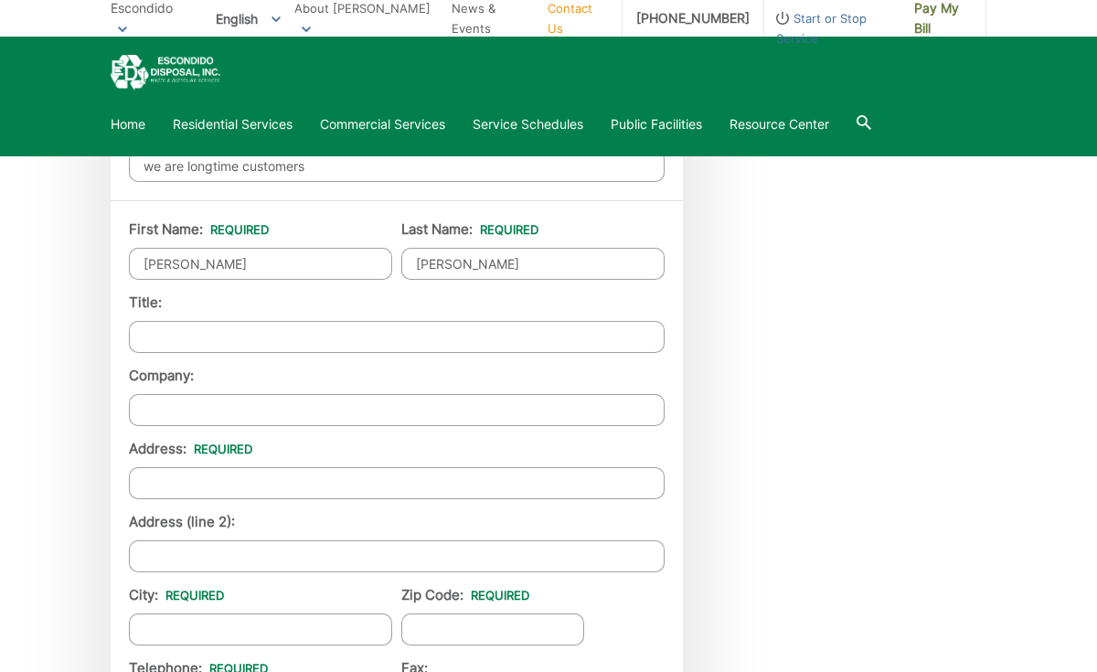
scroll to position [1379, 0]
type input "[PERSON_NAME]"
click at [165, 479] on input "Address: *" at bounding box center [397, 482] width 536 height 32
click at [267, 482] on input "[STREET_ADDRESS]" at bounding box center [397, 482] width 536 height 32
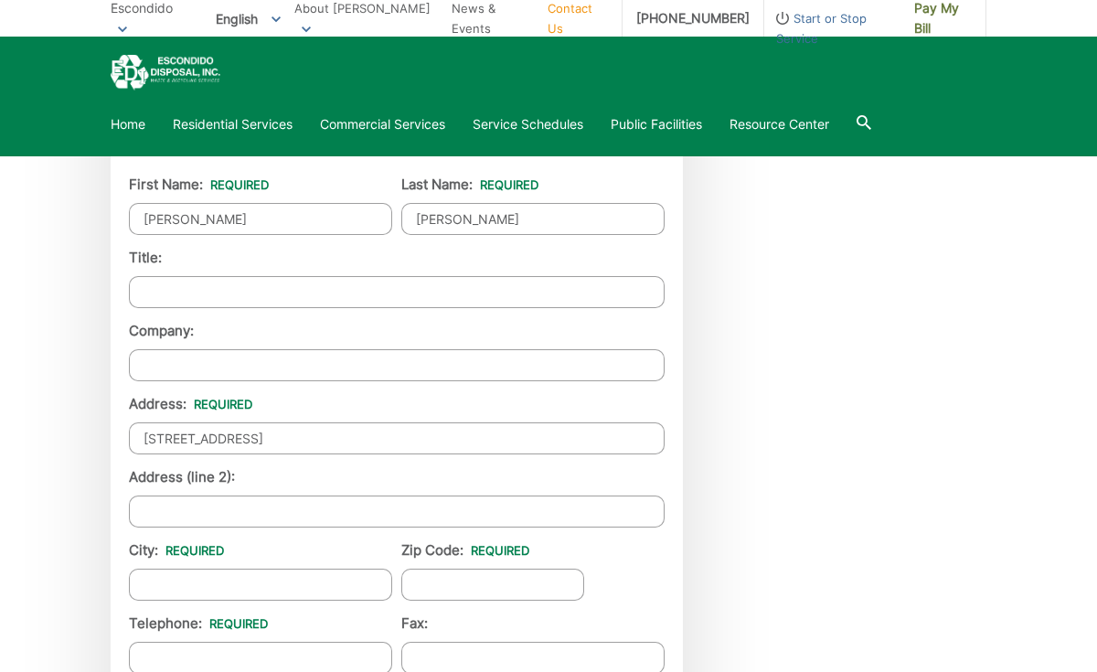
scroll to position [1475, 0]
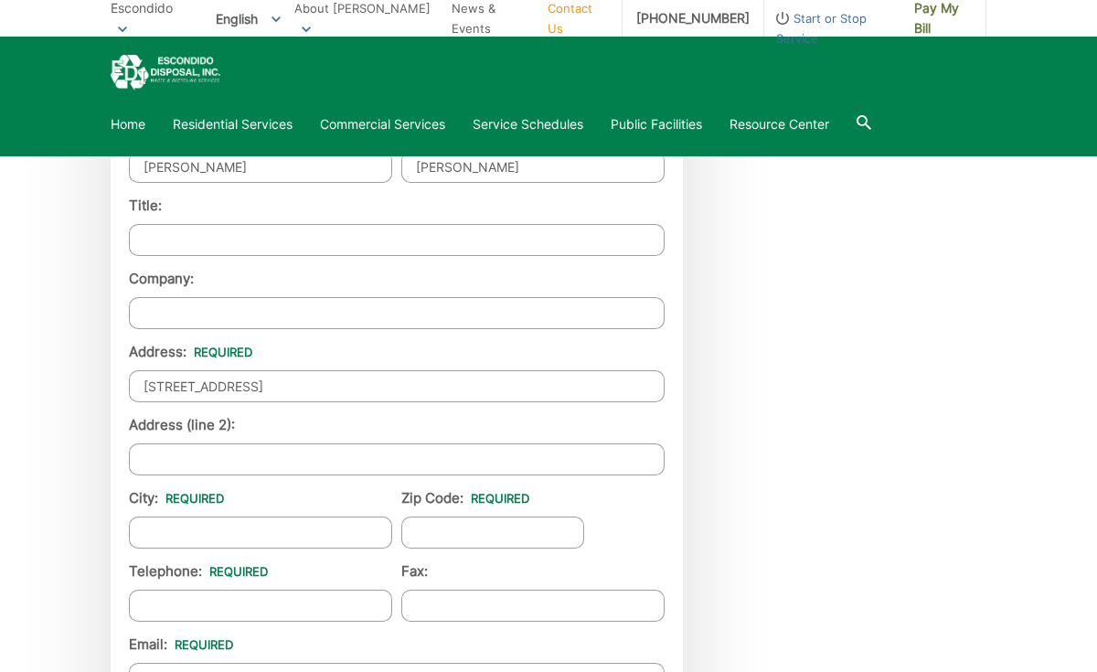
type input "[STREET_ADDRESS]"
click at [175, 525] on input "City: *" at bounding box center [260, 533] width 263 height 32
type input "Escondido"
click at [419, 540] on input "Zip Code: *" at bounding box center [492, 533] width 183 height 32
type input "92029"
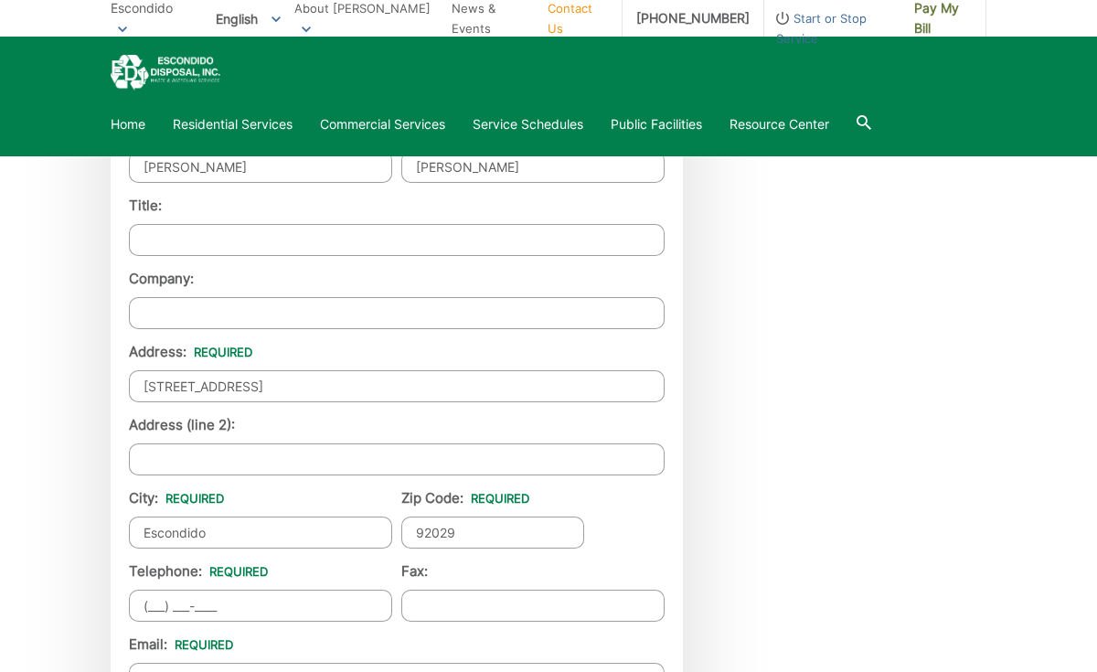
click at [217, 606] on input "(___) ___-____" at bounding box center [260, 606] width 263 height 32
drag, startPoint x: 173, startPoint y: 608, endPoint x: 149, endPoint y: 608, distance: 23.8
click at [149, 608] on input "(795) 795-____" at bounding box center [260, 606] width 263 height 32
click at [225, 606] on input "(949) 795-____" at bounding box center [260, 606] width 263 height 32
click at [217, 606] on input "(949) 795-____" at bounding box center [260, 606] width 263 height 32
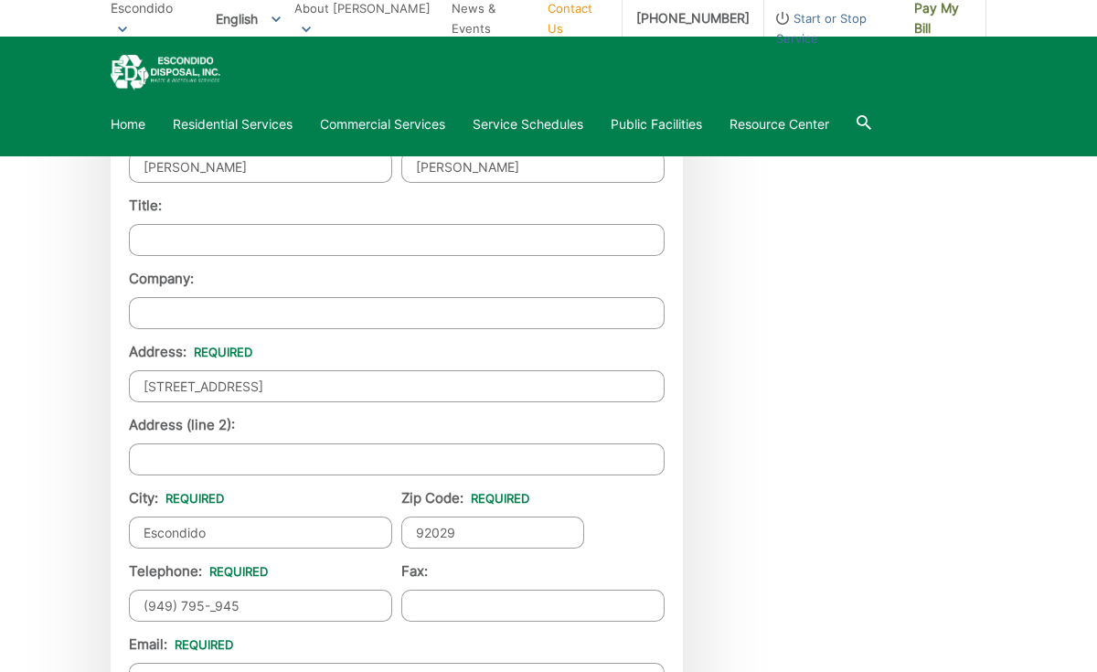
click at [217, 605] on input "(949) 795-_945" at bounding box center [260, 606] width 263 height 32
click at [242, 608] on input "(949) 795-945_" at bounding box center [260, 606] width 263 height 32
type input "[PHONE_NUMBER]"
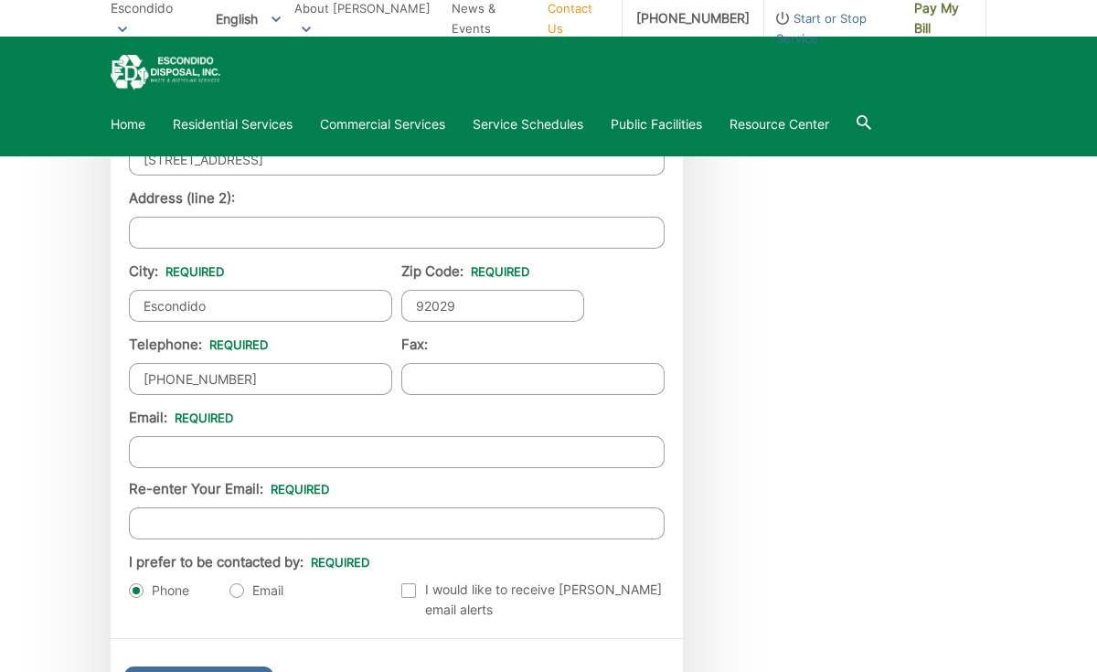
scroll to position [1702, 0]
click at [148, 447] on input "Email *" at bounding box center [397, 451] width 536 height 32
type input "[EMAIL_ADDRESS][DOMAIN_NAME]"
click at [144, 513] on input "Re-enter Your Email:" at bounding box center [397, 523] width 536 height 32
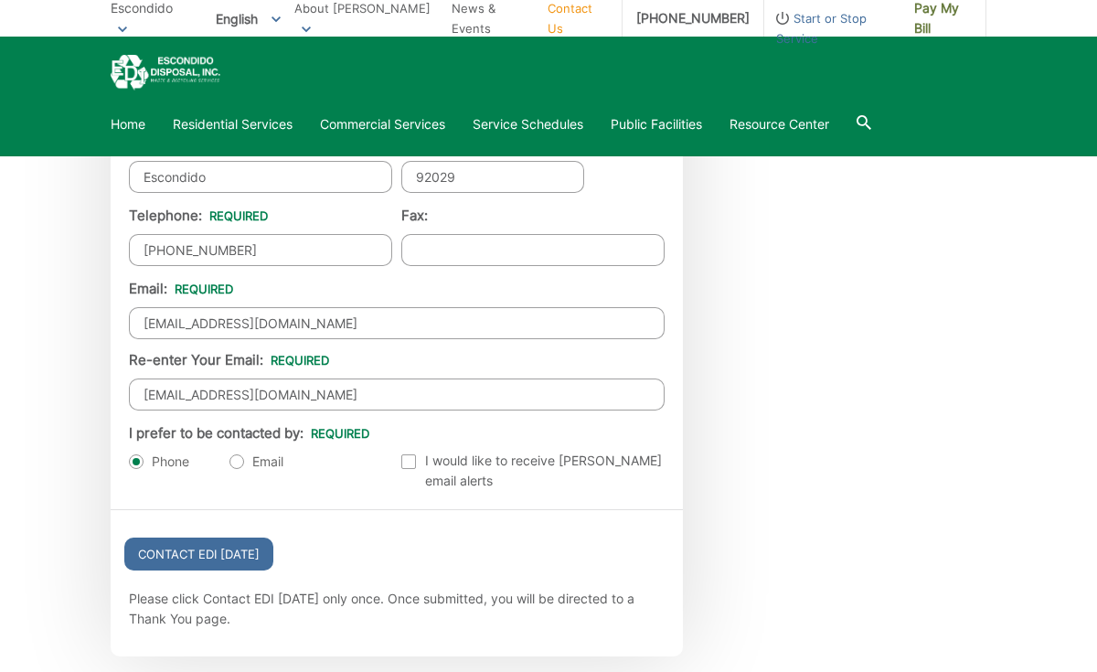
scroll to position [1829, 0]
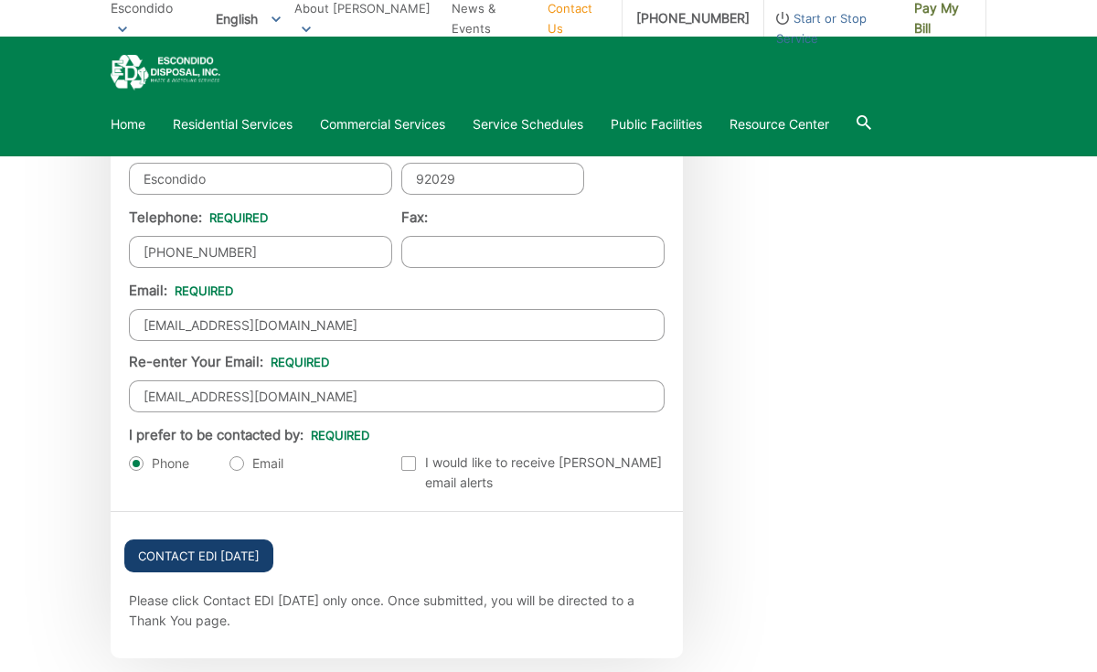
type input "[EMAIL_ADDRESS][DOMAIN_NAME]"
click at [178, 539] on input "Contact EDI [DATE]" at bounding box center [198, 555] width 149 height 33
